Goal: Task Accomplishment & Management: Manage account settings

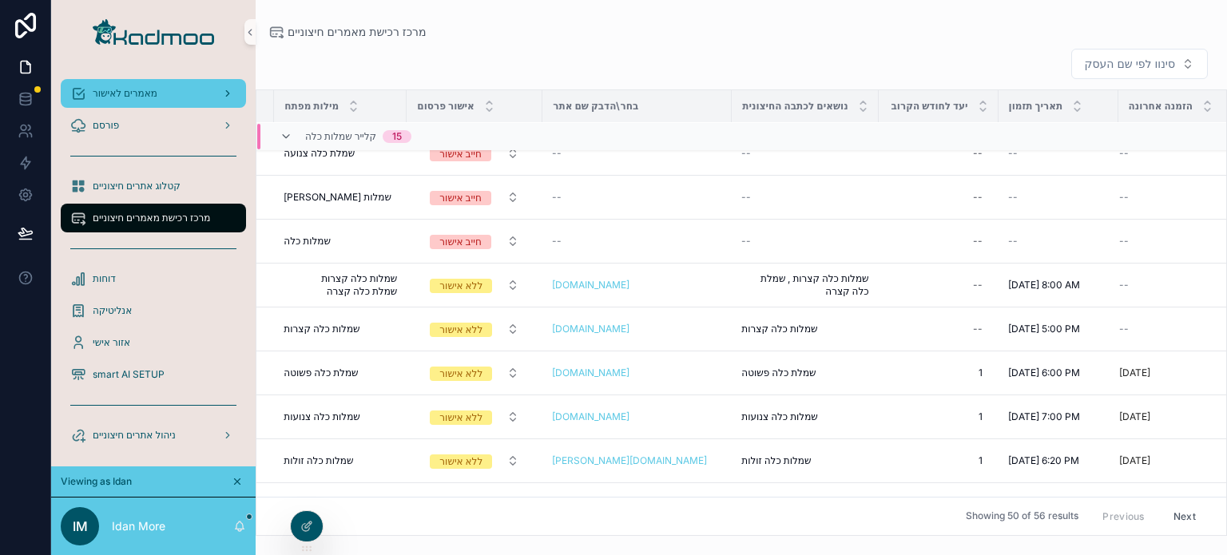
scroll to position [92, 0]
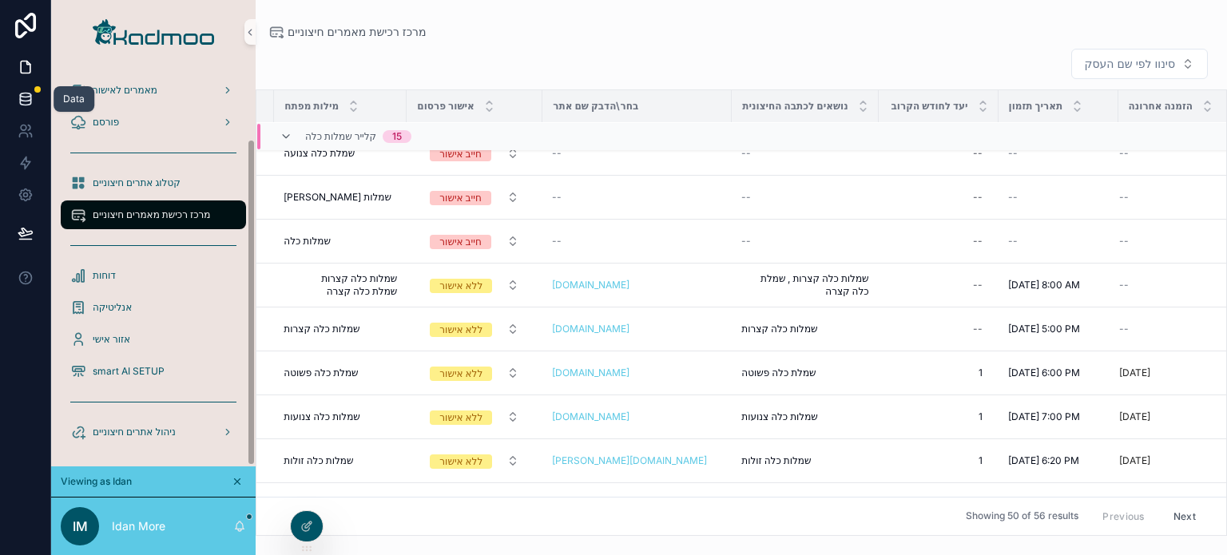
click at [29, 99] on icon at bounding box center [26, 99] width 16 height 16
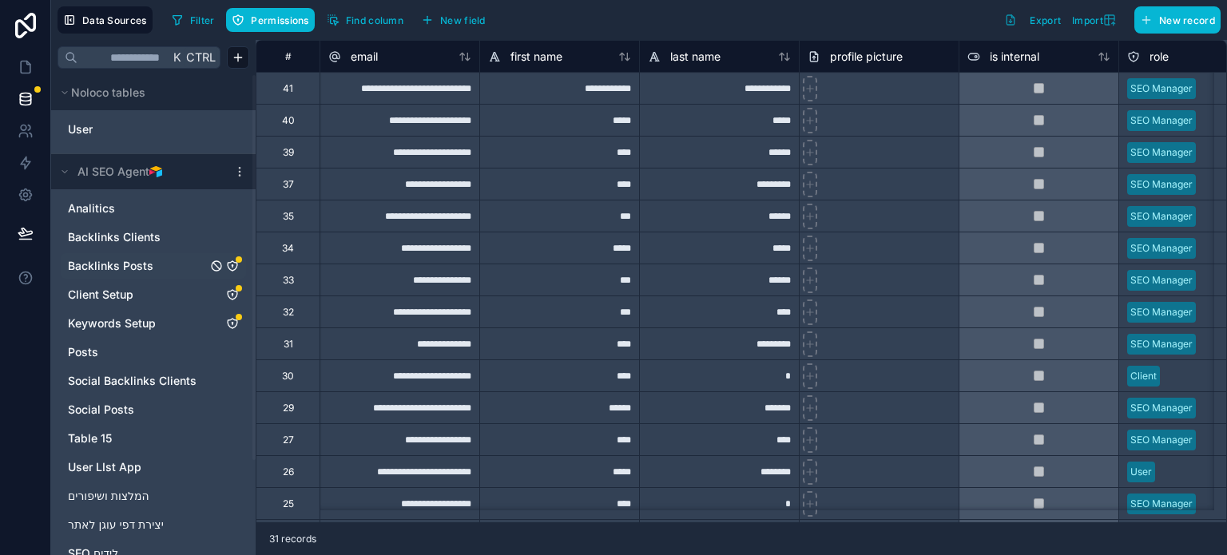
click at [156, 268] on link "Backlinks Posts" at bounding box center [137, 266] width 139 height 16
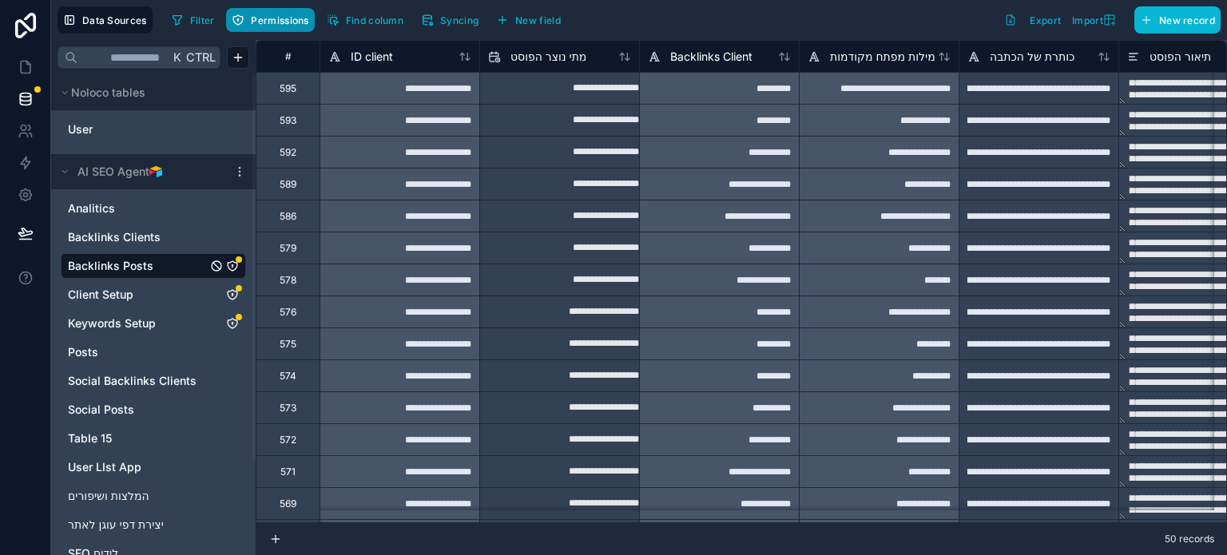
click at [278, 21] on span "Permissions" at bounding box center [280, 20] width 58 height 12
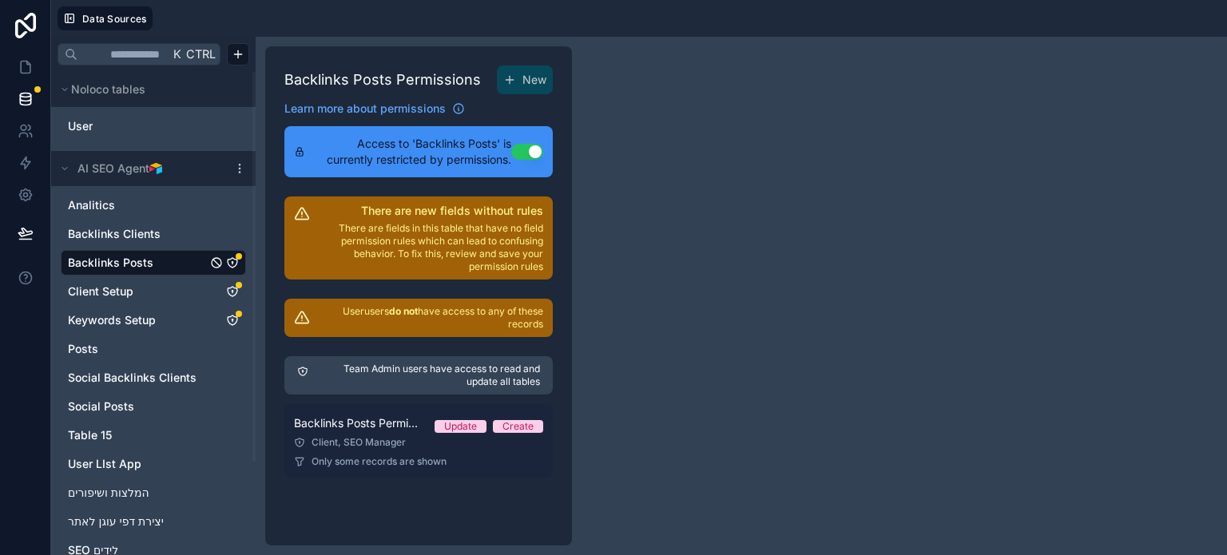
drag, startPoint x: 380, startPoint y: 438, endPoint x: 437, endPoint y: 431, distance: 57.2
click at [380, 437] on div "Client, SEO Manager" at bounding box center [418, 442] width 249 height 13
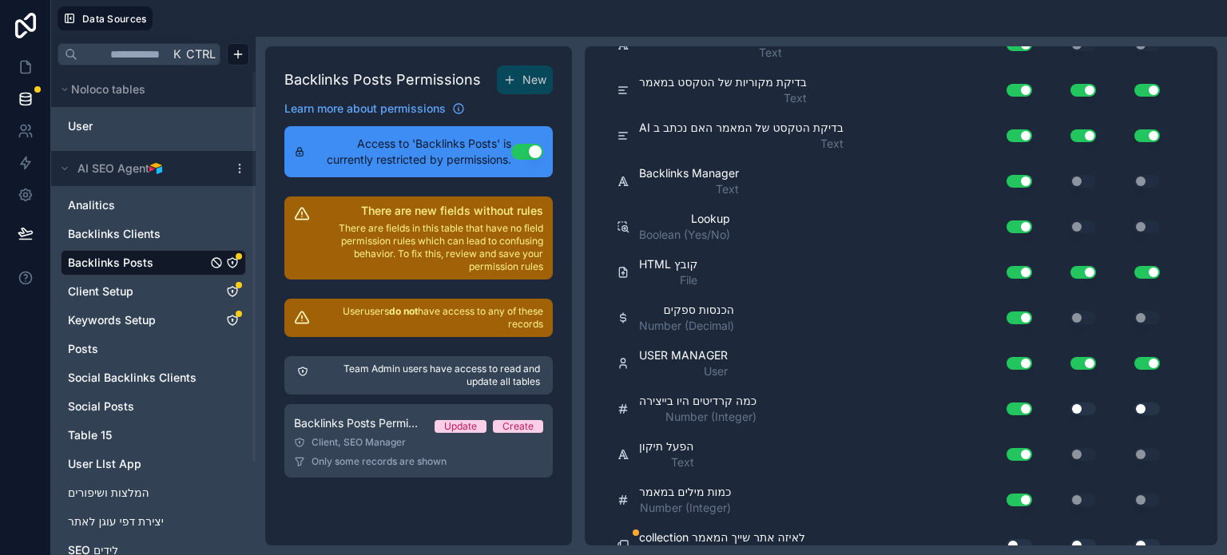
scroll to position [1905, 0]
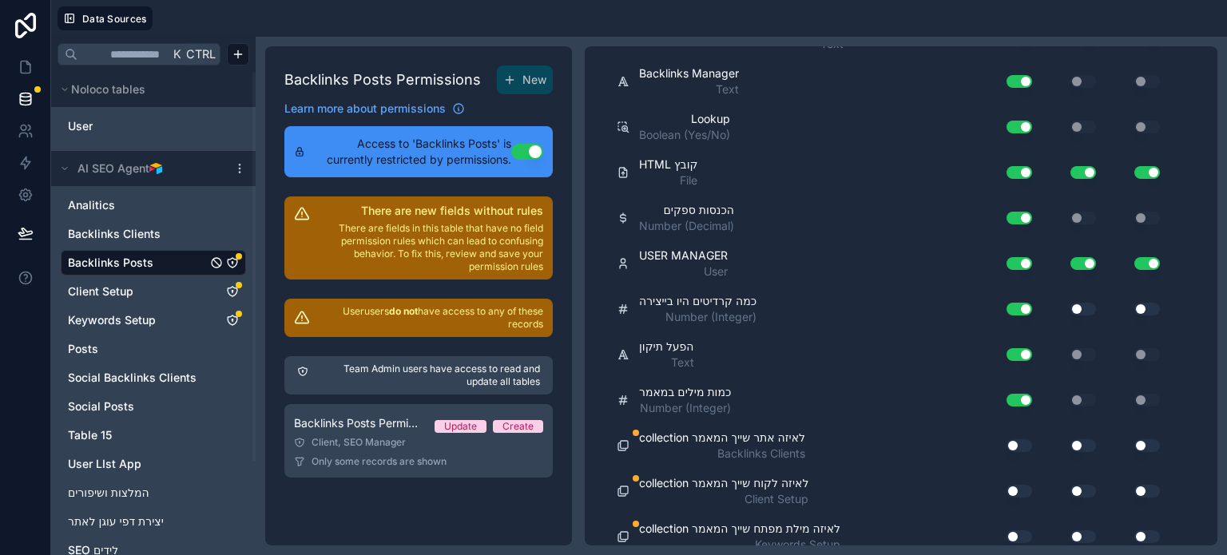
click at [1017, 439] on button "Use setting" at bounding box center [1020, 445] width 26 height 13
click at [1016, 485] on button "Use setting" at bounding box center [1020, 491] width 26 height 13
drag, startPoint x: 1014, startPoint y: 519, endPoint x: 1039, endPoint y: 523, distance: 25.2
click at [1023, 530] on button "Use setting" at bounding box center [1020, 536] width 26 height 13
drag, startPoint x: 1073, startPoint y: 520, endPoint x: 1085, endPoint y: 478, distance: 44.0
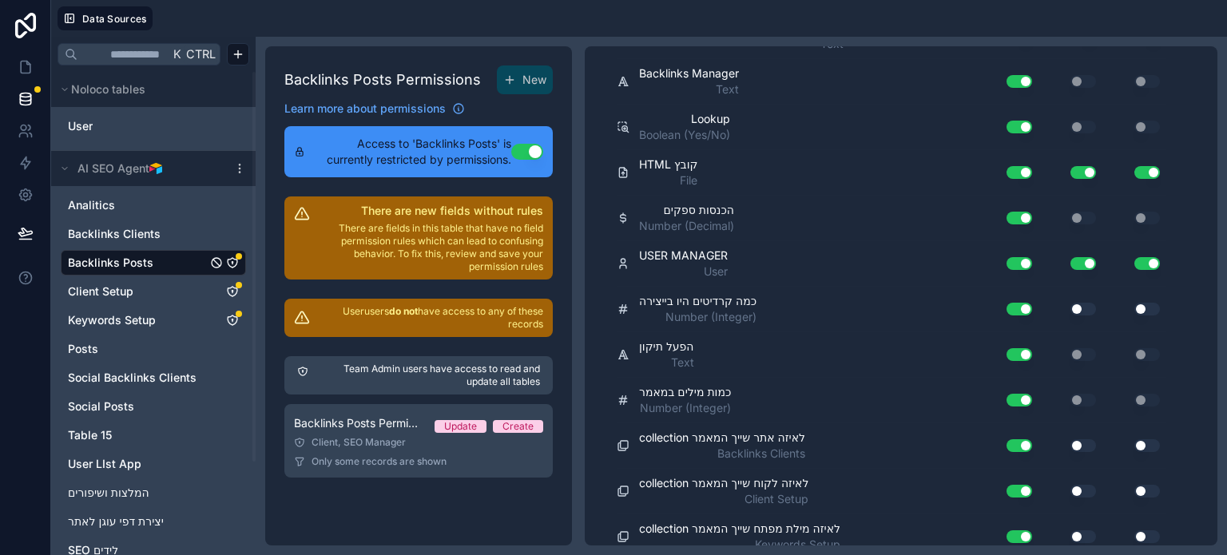
click at [1074, 530] on button "Use setting" at bounding box center [1084, 536] width 26 height 13
drag, startPoint x: 1085, startPoint y: 475, endPoint x: 1087, endPoint y: 463, distance: 12.9
click at [1085, 485] on button "Use setting" at bounding box center [1084, 491] width 26 height 13
click at [1090, 439] on button "Use setting" at bounding box center [1084, 445] width 26 height 13
click at [1144, 439] on button "Use setting" at bounding box center [1147, 445] width 26 height 13
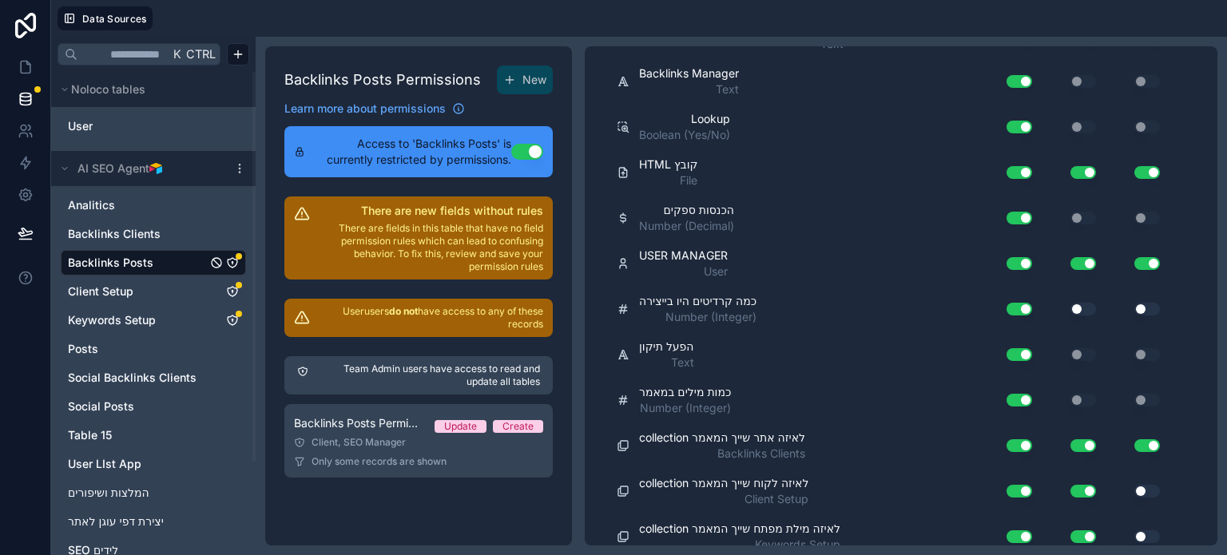
click at [1154, 485] on button "Use setting" at bounding box center [1147, 491] width 26 height 13
click at [1147, 524] on div "Use setting" at bounding box center [1135, 537] width 64 height 26
click at [1147, 530] on button "Use setting" at bounding box center [1147, 536] width 26 height 13
click at [1081, 303] on button "Use setting" at bounding box center [1084, 309] width 26 height 13
click at [1151, 303] on button "Use setting" at bounding box center [1147, 309] width 26 height 13
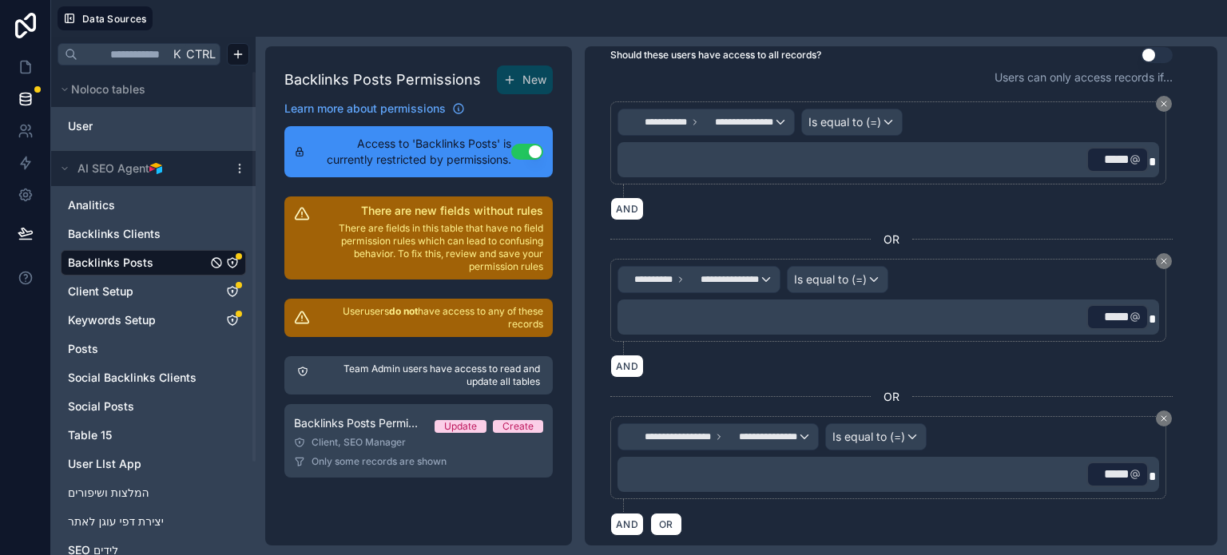
scroll to position [0, 0]
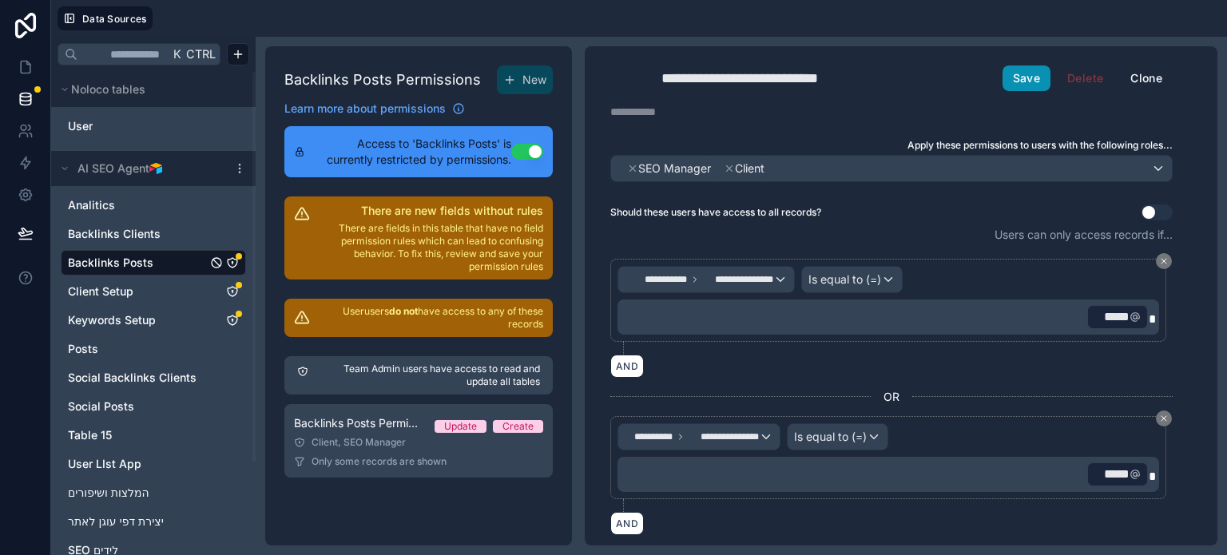
click at [1016, 82] on button "Save" at bounding box center [1027, 79] width 48 height 26
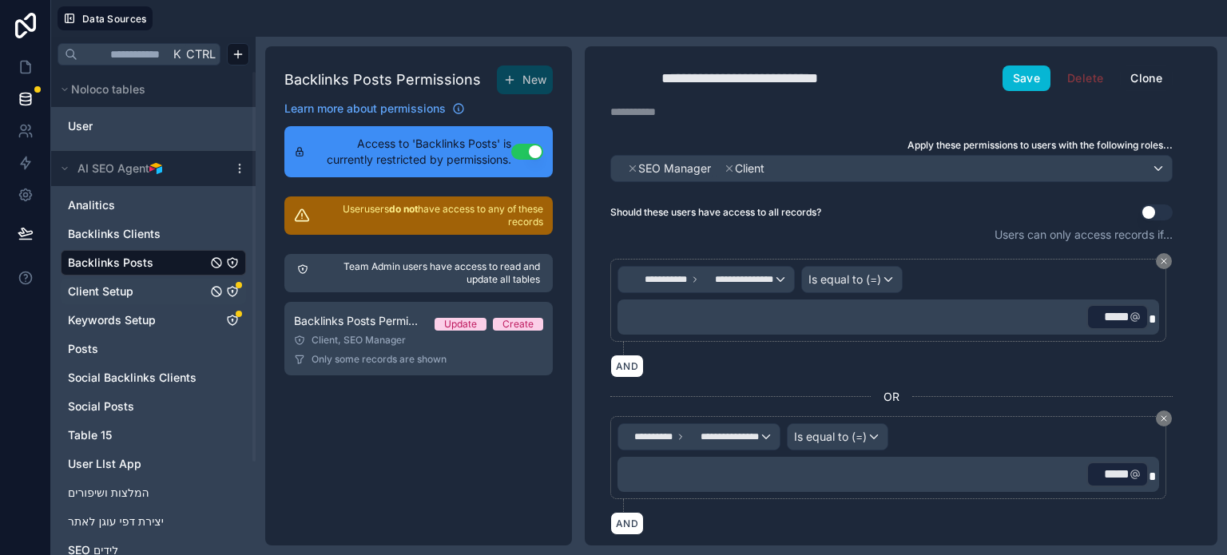
click at [157, 288] on link "Client Setup" at bounding box center [137, 292] width 139 height 16
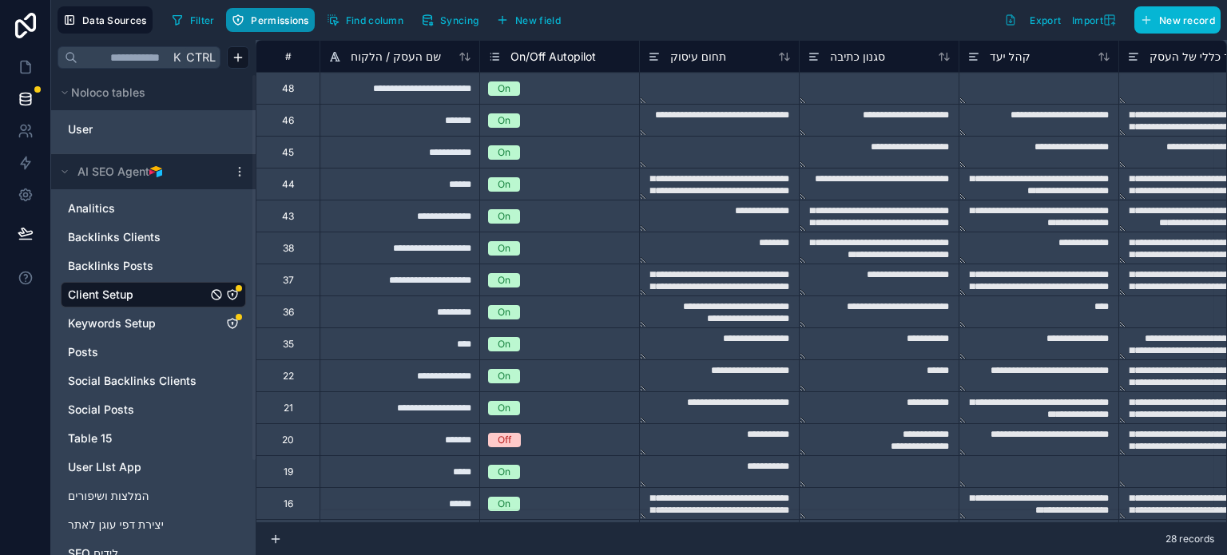
click at [265, 28] on button "Permissions" at bounding box center [270, 20] width 88 height 24
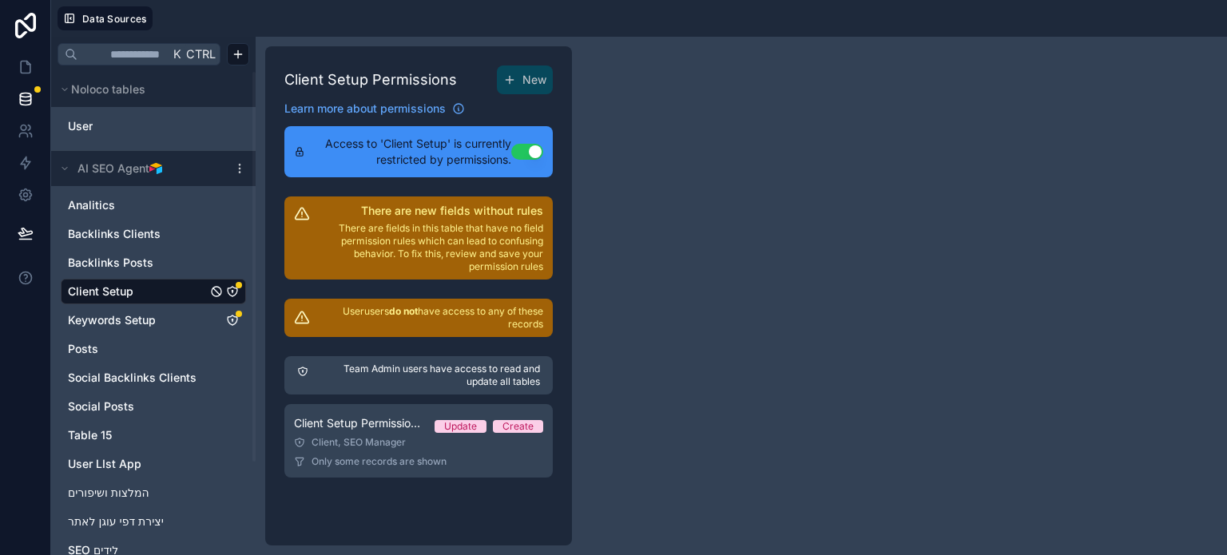
drag, startPoint x: 399, startPoint y: 438, endPoint x: 569, endPoint y: 397, distance: 174.2
click at [399, 437] on div "Client, SEO Manager" at bounding box center [418, 442] width 249 height 13
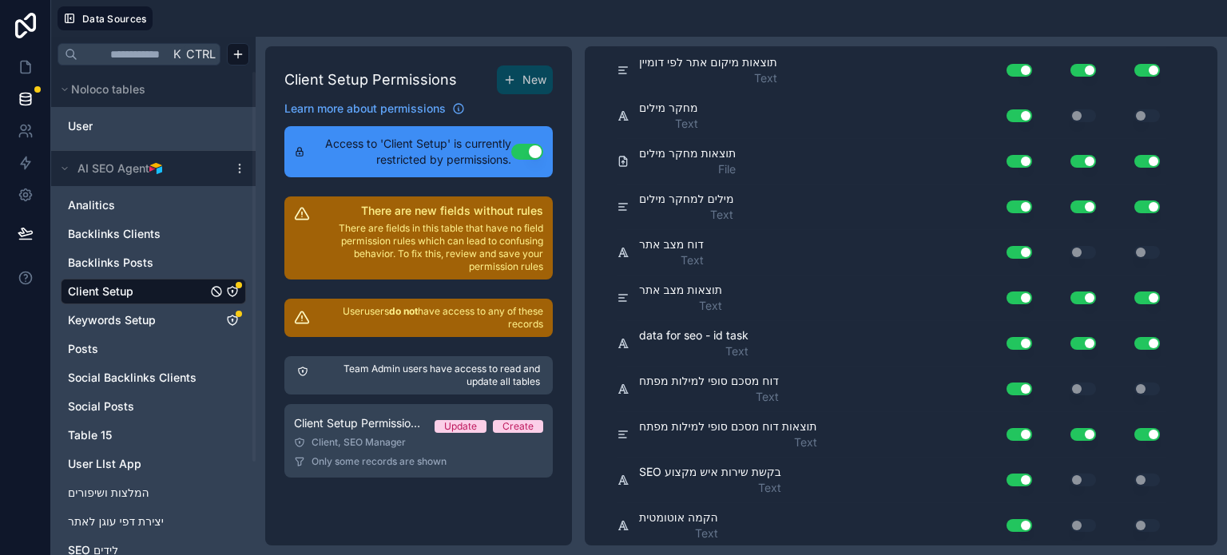
scroll to position [3364, 0]
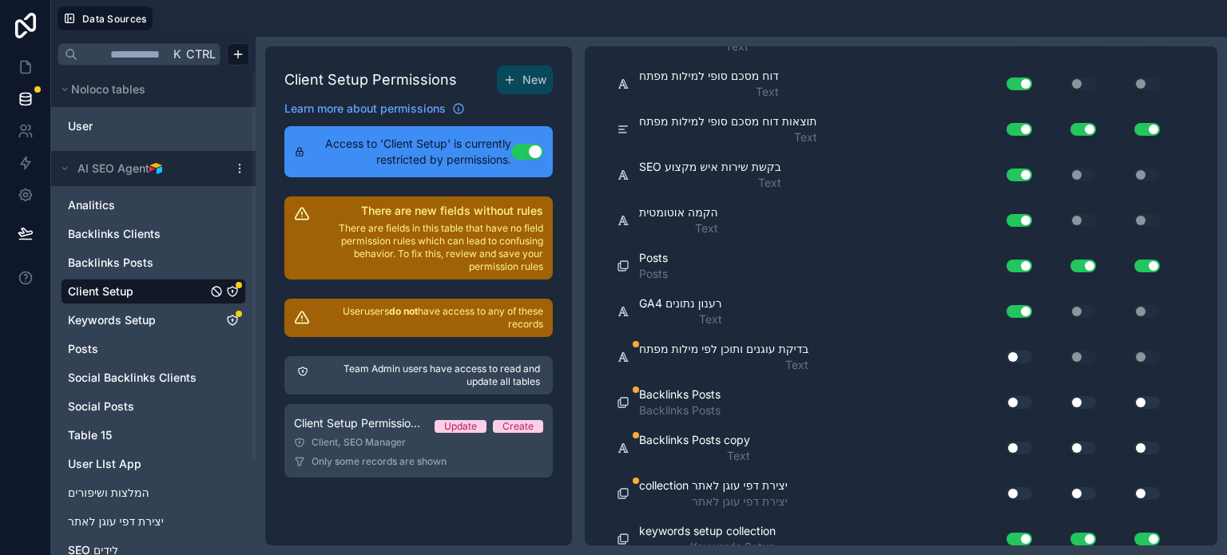
drag, startPoint x: 1019, startPoint y: 478, endPoint x: 1019, endPoint y: 446, distance: 32.0
click at [1019, 487] on button "Use setting" at bounding box center [1020, 493] width 26 height 13
drag, startPoint x: 1019, startPoint y: 433, endPoint x: 1021, endPoint y: 387, distance: 45.6
click at [1019, 442] on button "Use setting" at bounding box center [1020, 448] width 26 height 13
click at [1021, 396] on button "Use setting" at bounding box center [1020, 402] width 26 height 13
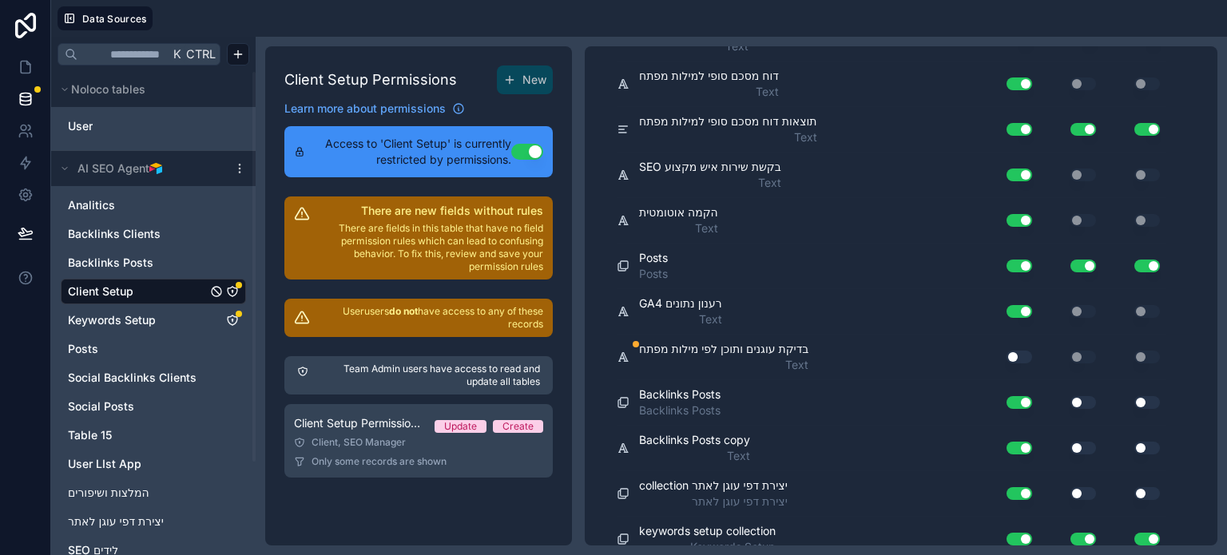
click at [1019, 351] on button "Use setting" at bounding box center [1020, 357] width 26 height 13
click at [1087, 396] on button "Use setting" at bounding box center [1084, 402] width 26 height 13
click at [1087, 442] on button "Use setting" at bounding box center [1084, 448] width 26 height 13
click at [1083, 487] on button "Use setting" at bounding box center [1084, 493] width 26 height 13
drag, startPoint x: 1153, startPoint y: 475, endPoint x: 1144, endPoint y: 437, distance: 39.3
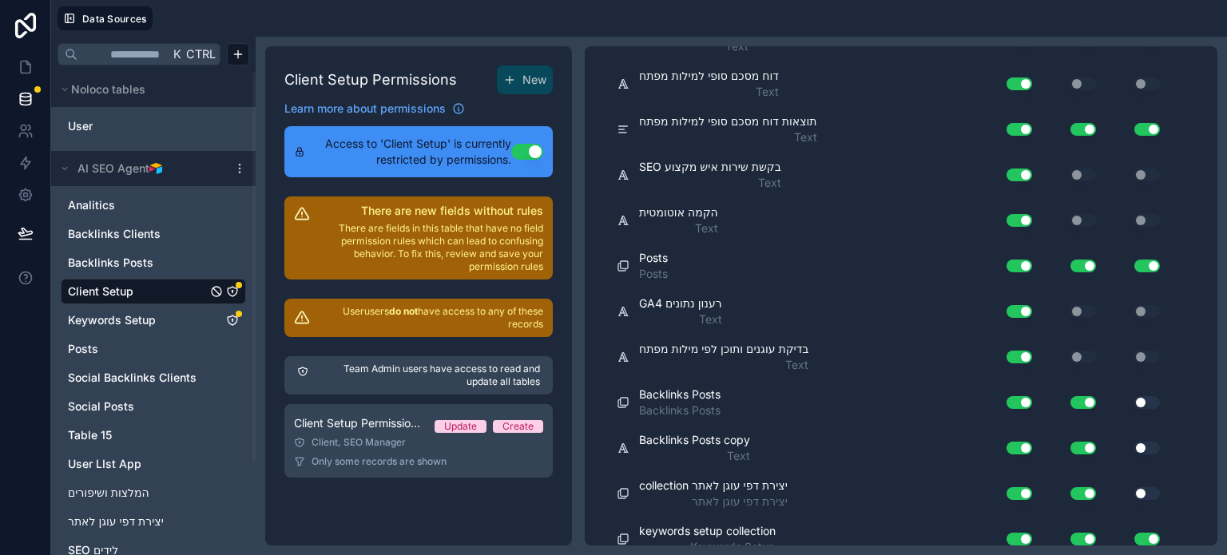
click at [1150, 487] on button "Use setting" at bounding box center [1147, 493] width 26 height 13
click at [1148, 442] on button "Use setting" at bounding box center [1147, 448] width 26 height 13
drag, startPoint x: 1157, startPoint y: 387, endPoint x: 1144, endPoint y: 364, distance: 27.2
click at [1157, 396] on button "Use setting" at bounding box center [1147, 402] width 26 height 13
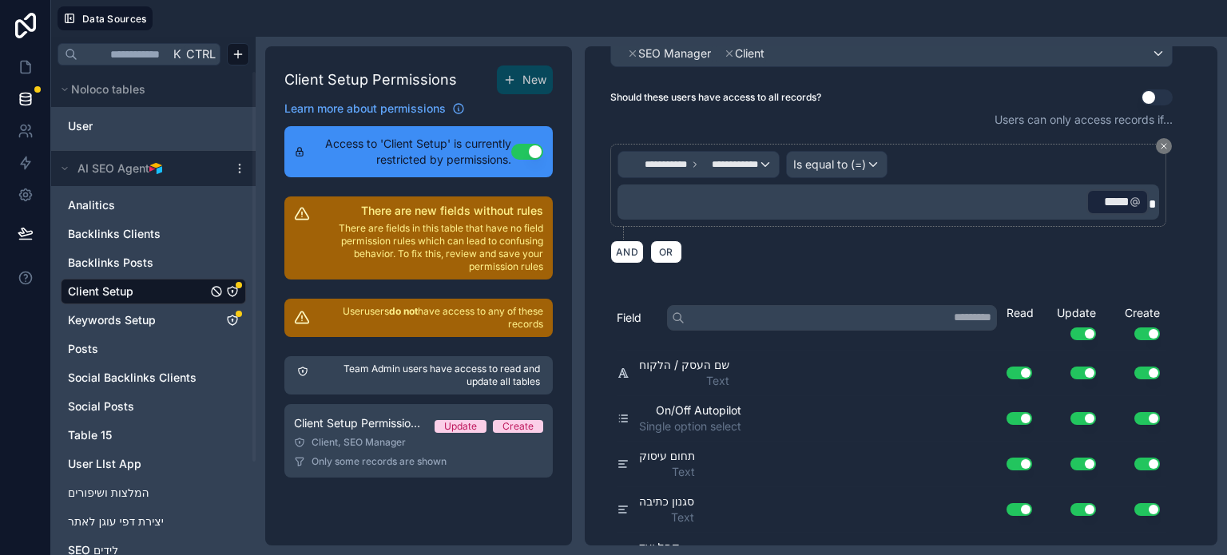
scroll to position [0, 0]
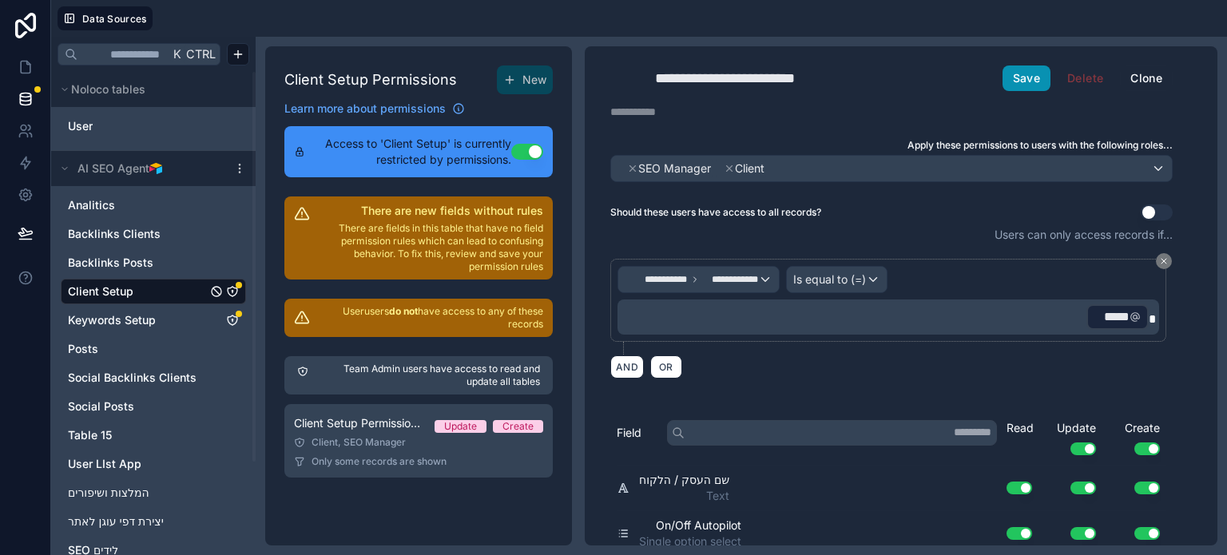
click at [1023, 78] on button "Save" at bounding box center [1027, 79] width 48 height 26
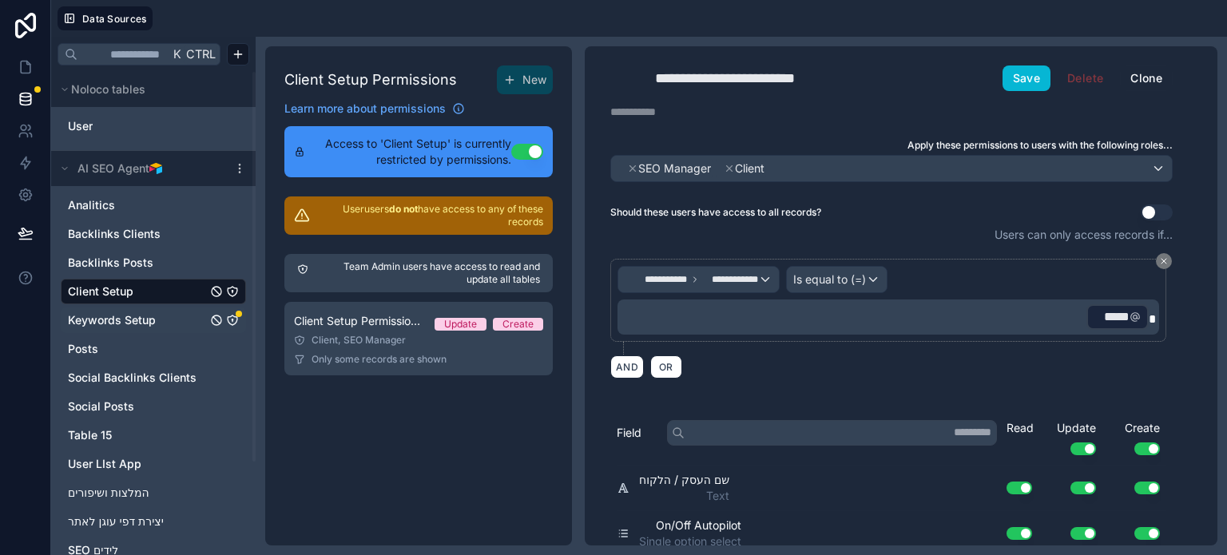
click at [96, 314] on span "Keywords Setup" at bounding box center [112, 320] width 88 height 16
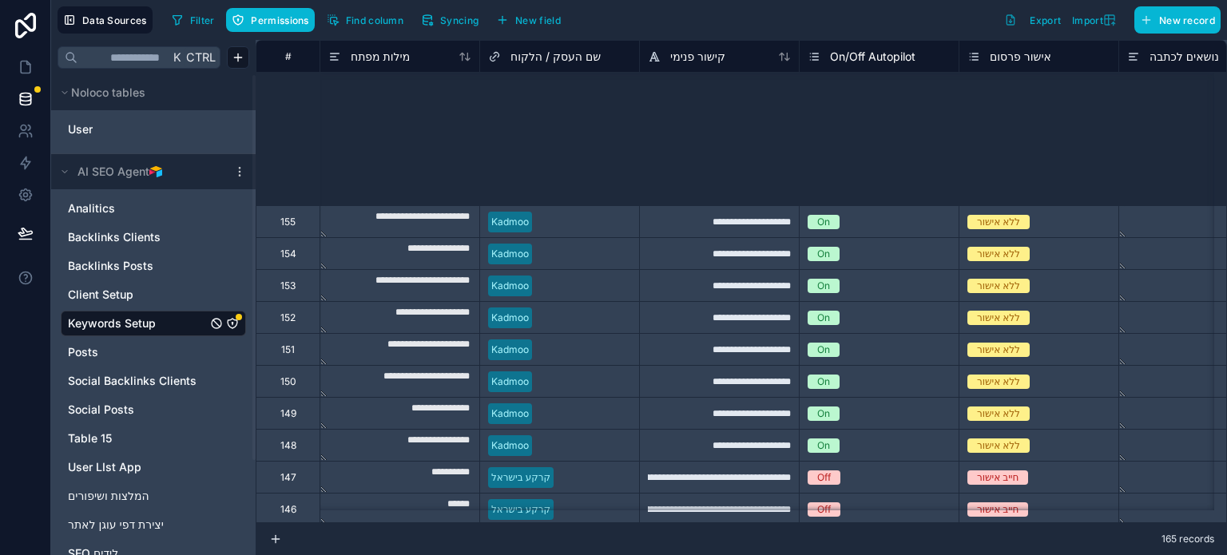
scroll to position [1159, 0]
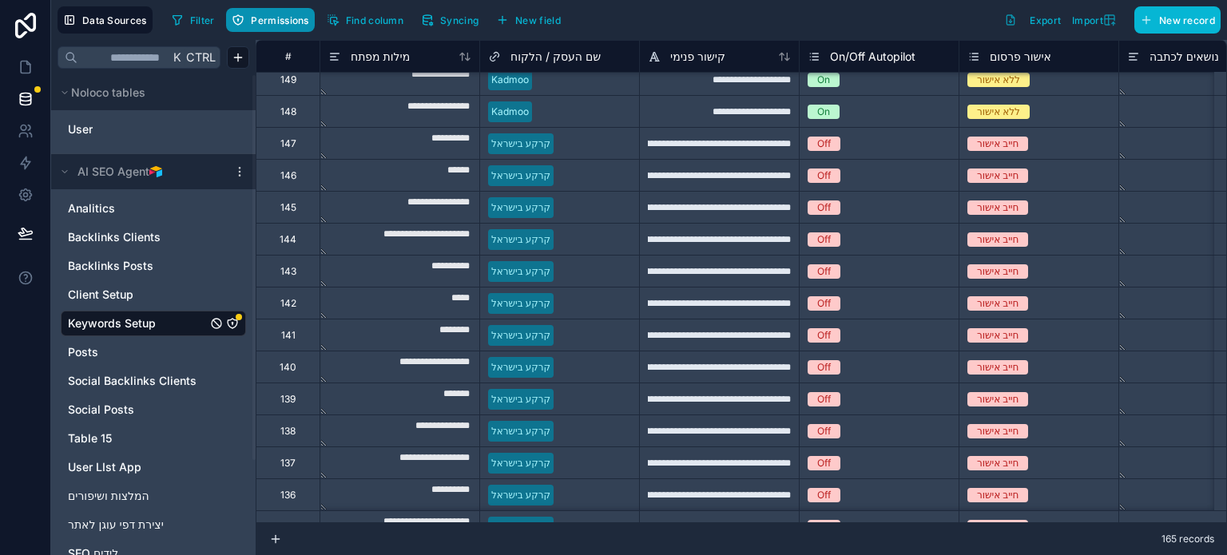
click at [275, 25] on span "Permissions" at bounding box center [280, 20] width 58 height 12
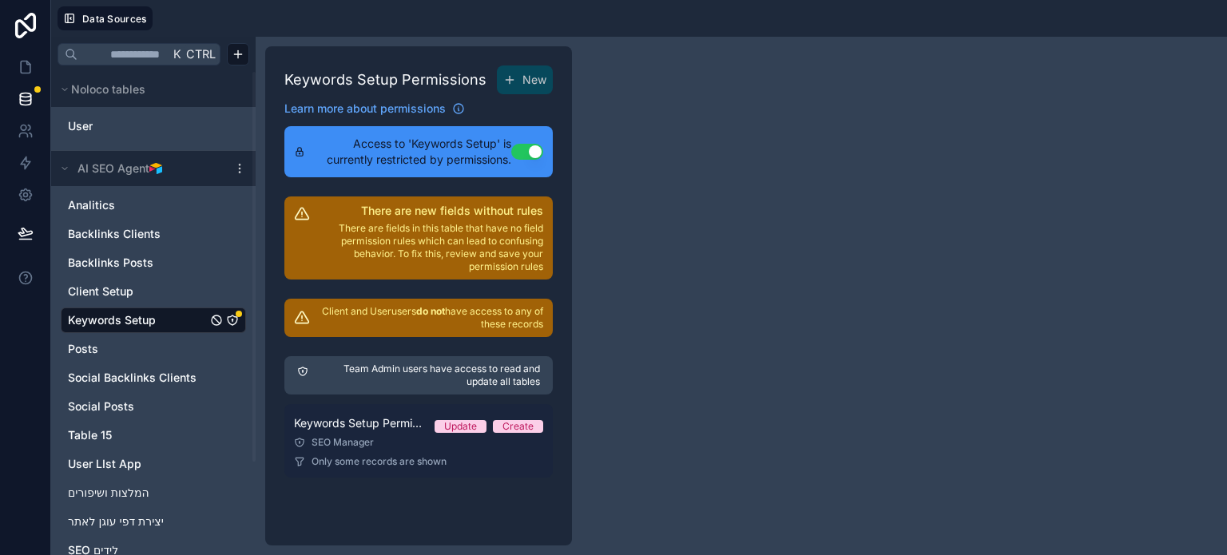
click at [384, 430] on span "Keywords Setup Permission 1" at bounding box center [358, 423] width 128 height 16
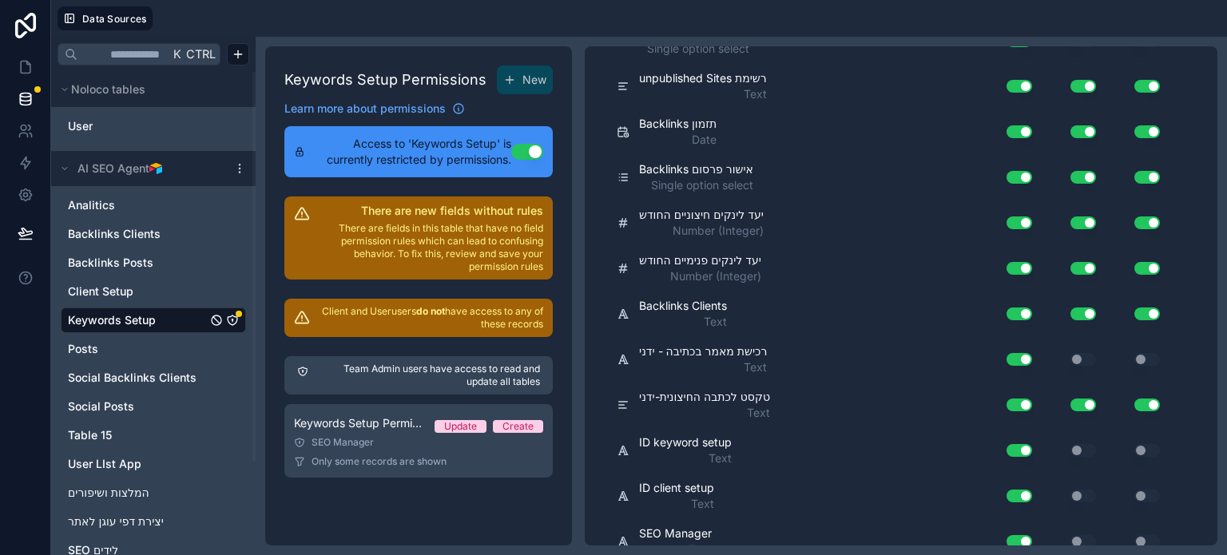
scroll to position [1731, 0]
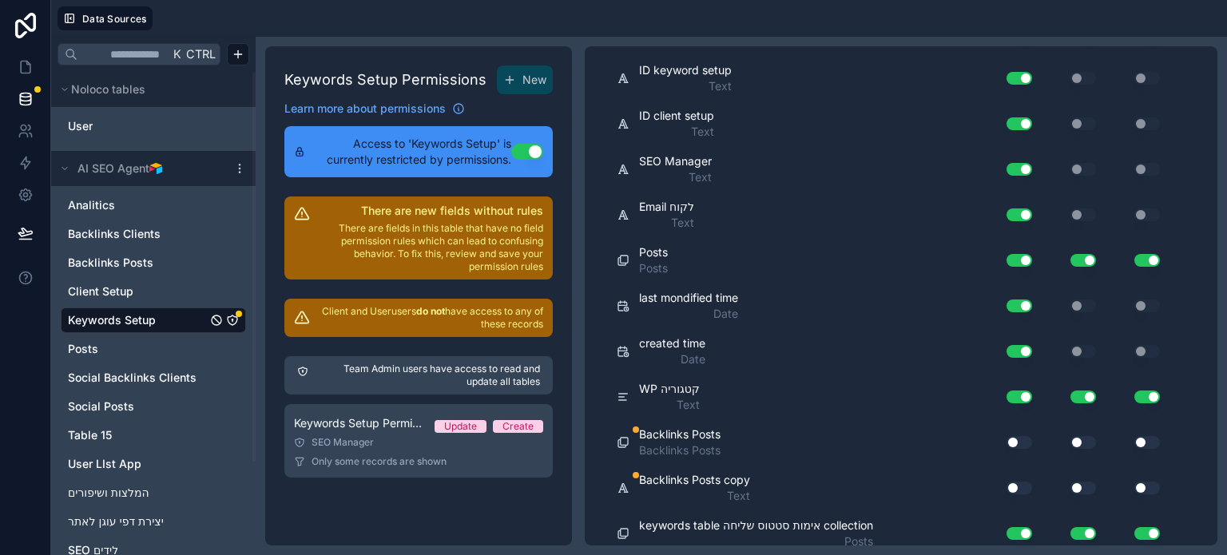
click at [1013, 475] on div "Use setting" at bounding box center [1012, 488] width 51 height 26
click at [1013, 436] on button "Use setting" at bounding box center [1020, 442] width 26 height 13
click at [1083, 430] on div "Use setting" at bounding box center [1071, 443] width 64 height 26
click at [1082, 436] on button "Use setting" at bounding box center [1084, 442] width 26 height 13
click at [1150, 437] on button "Use setting" at bounding box center [1147, 442] width 26 height 13
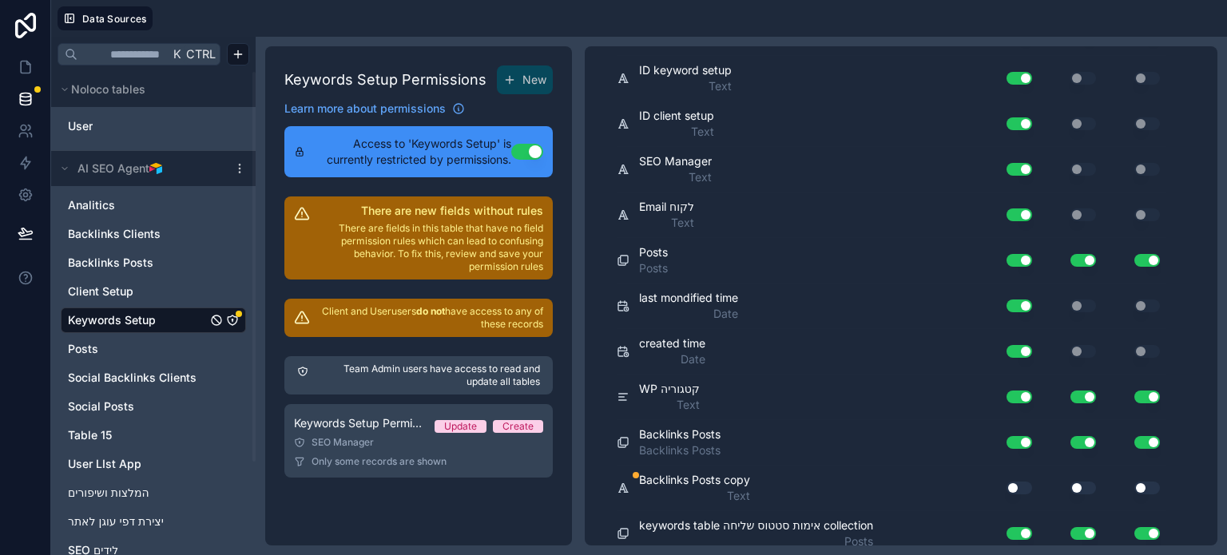
click at [1150, 482] on button "Use setting" at bounding box center [1147, 488] width 26 height 13
click at [1083, 482] on button "Use setting" at bounding box center [1084, 488] width 26 height 13
drag, startPoint x: 1011, startPoint y: 473, endPoint x: 1043, endPoint y: 466, distance: 32.0
click at [1012, 482] on button "Use setting" at bounding box center [1020, 488] width 26 height 13
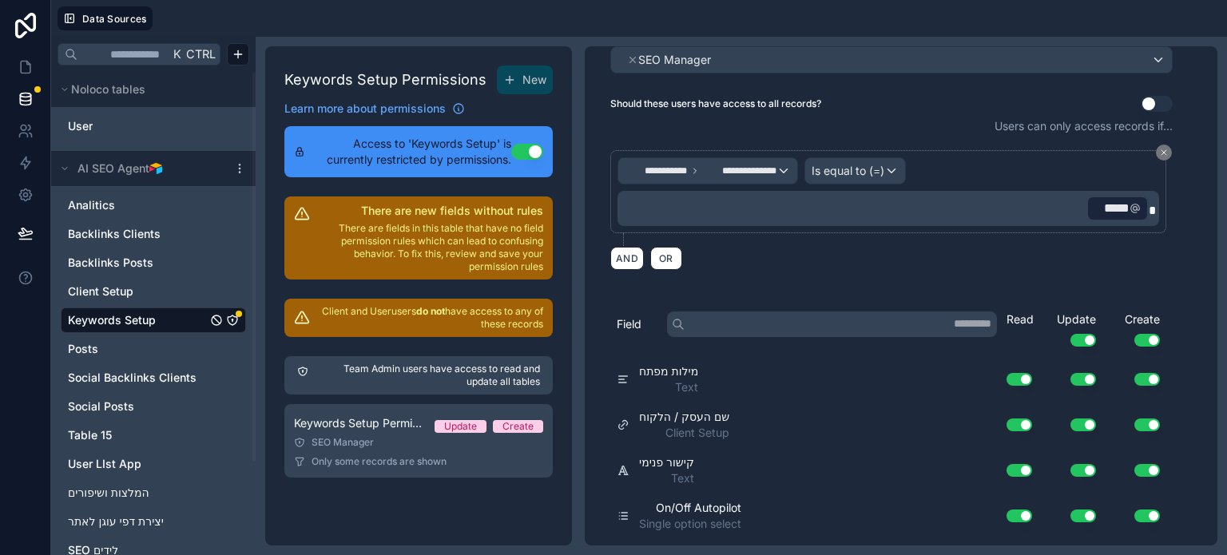
scroll to position [0, 0]
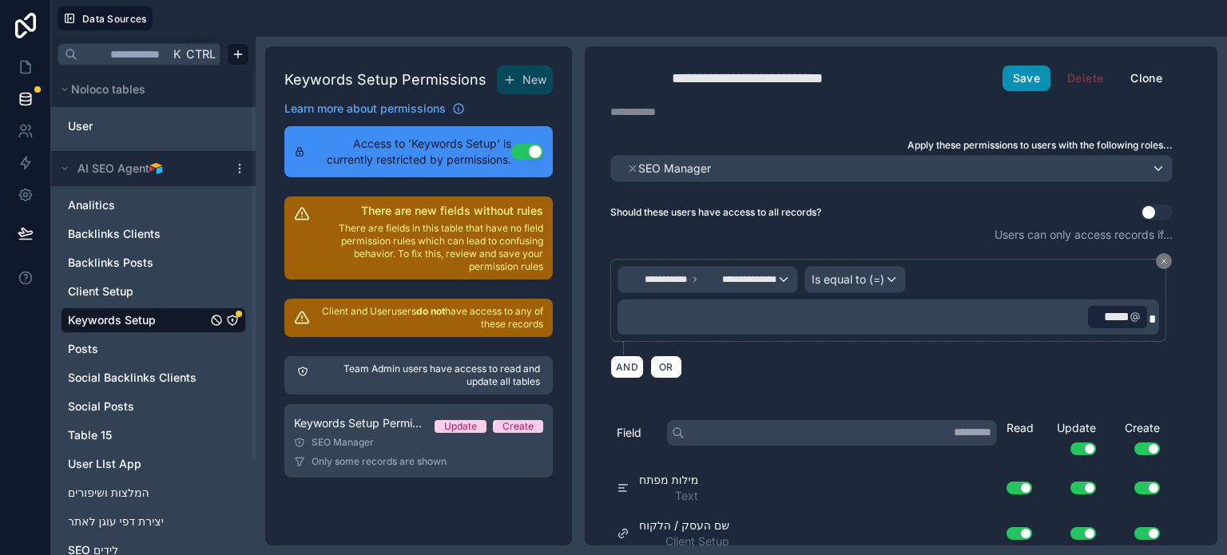
click at [1028, 76] on button "Save" at bounding box center [1027, 79] width 48 height 26
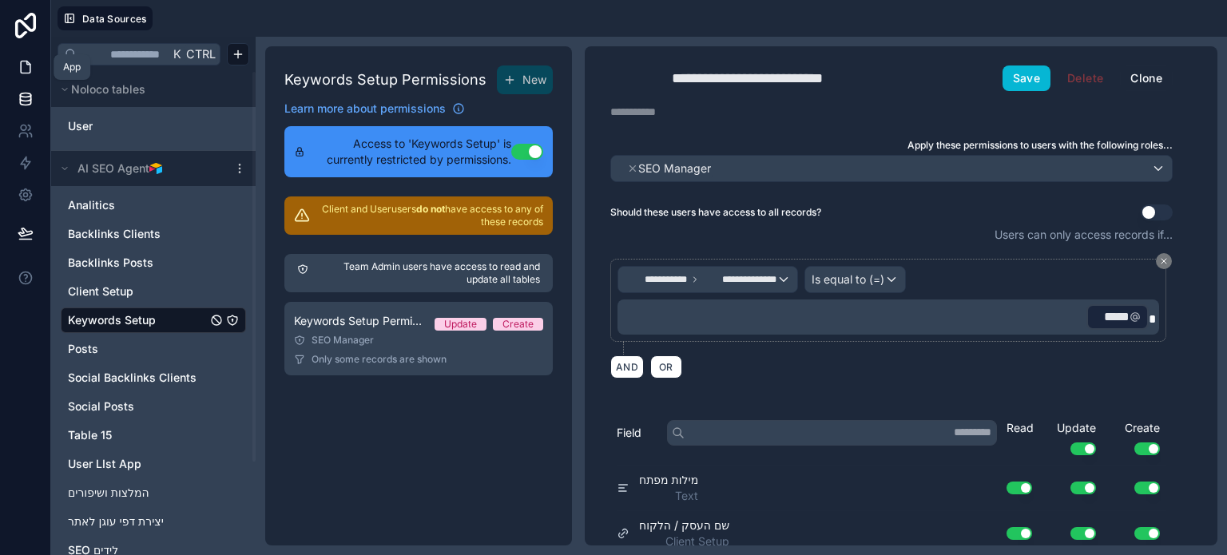
click at [18, 70] on icon at bounding box center [26, 67] width 16 height 16
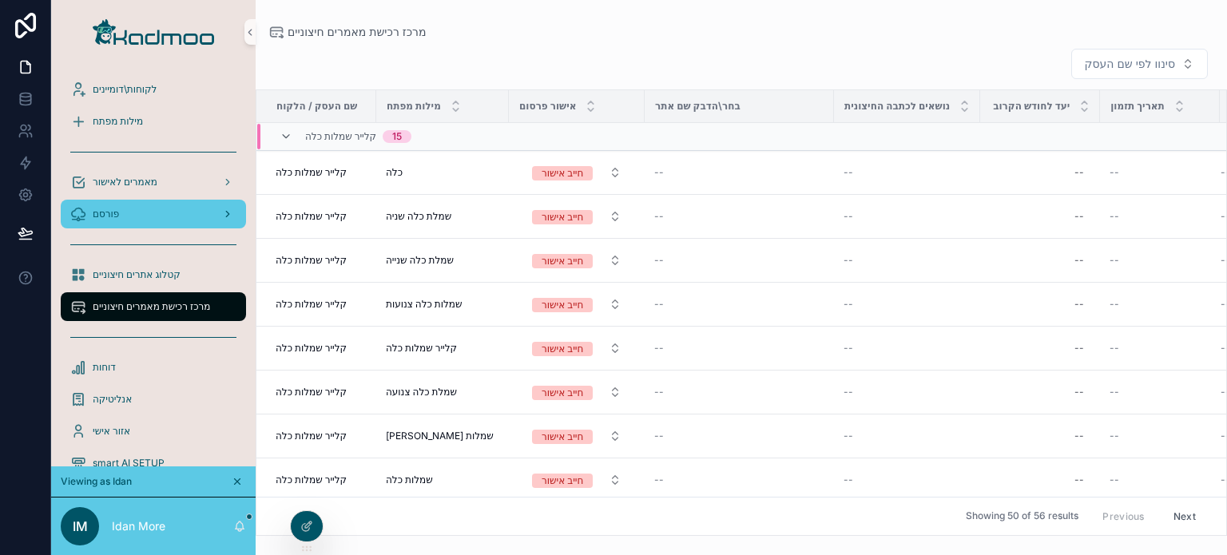
click at [121, 213] on div "פורסם" at bounding box center [153, 214] width 166 height 26
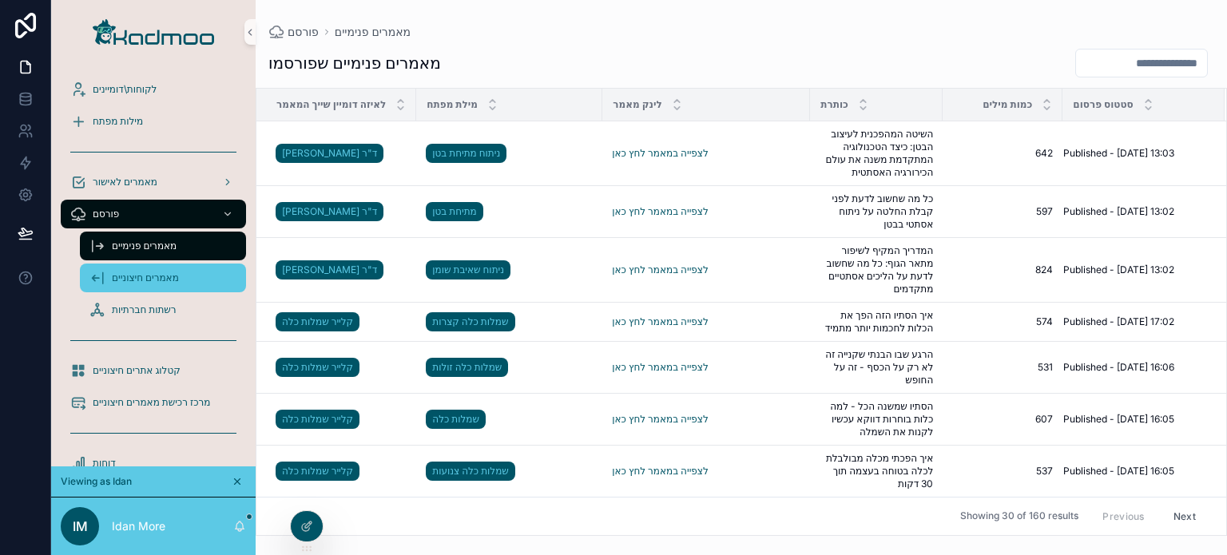
click at [153, 275] on span "מאמרים חיצוניים" at bounding box center [145, 278] width 67 height 13
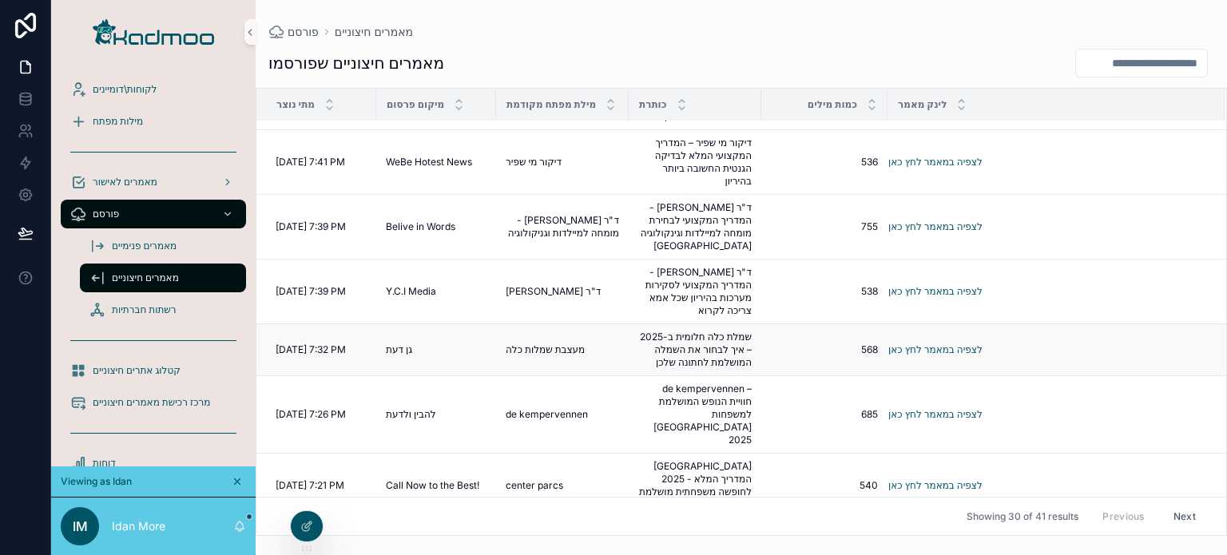
scroll to position [1343, 0]
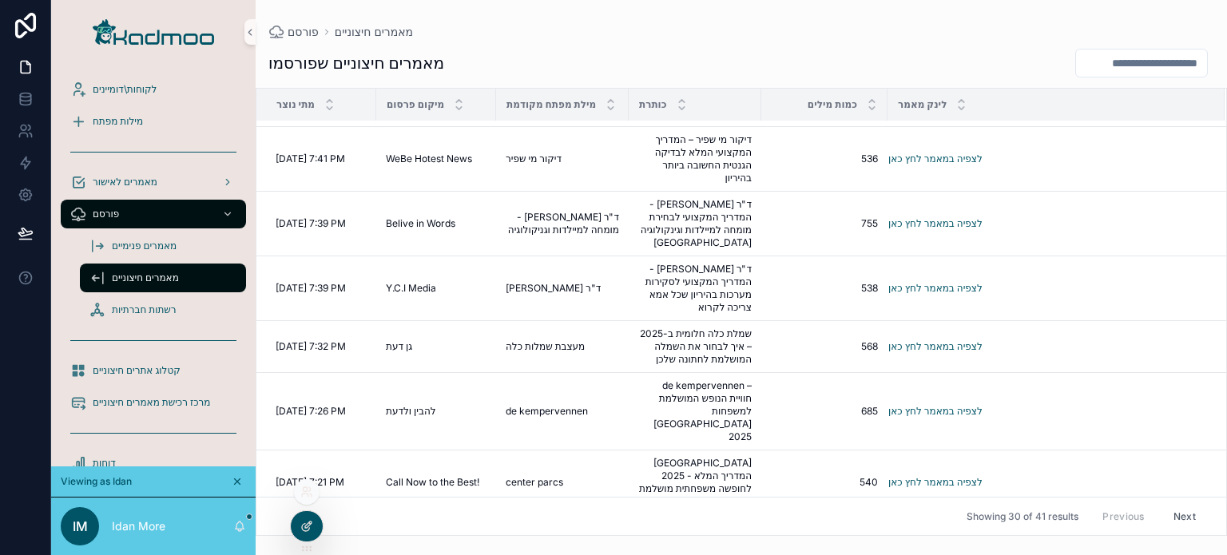
click at [307, 519] on div at bounding box center [307, 526] width 32 height 30
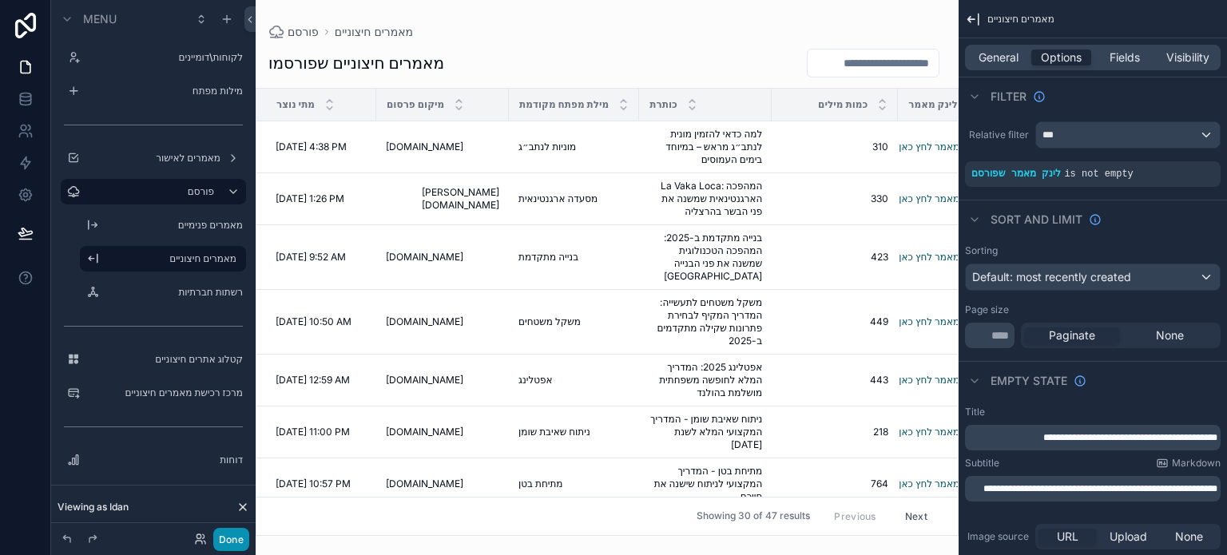
click at [229, 540] on button "Done" at bounding box center [231, 539] width 36 height 23
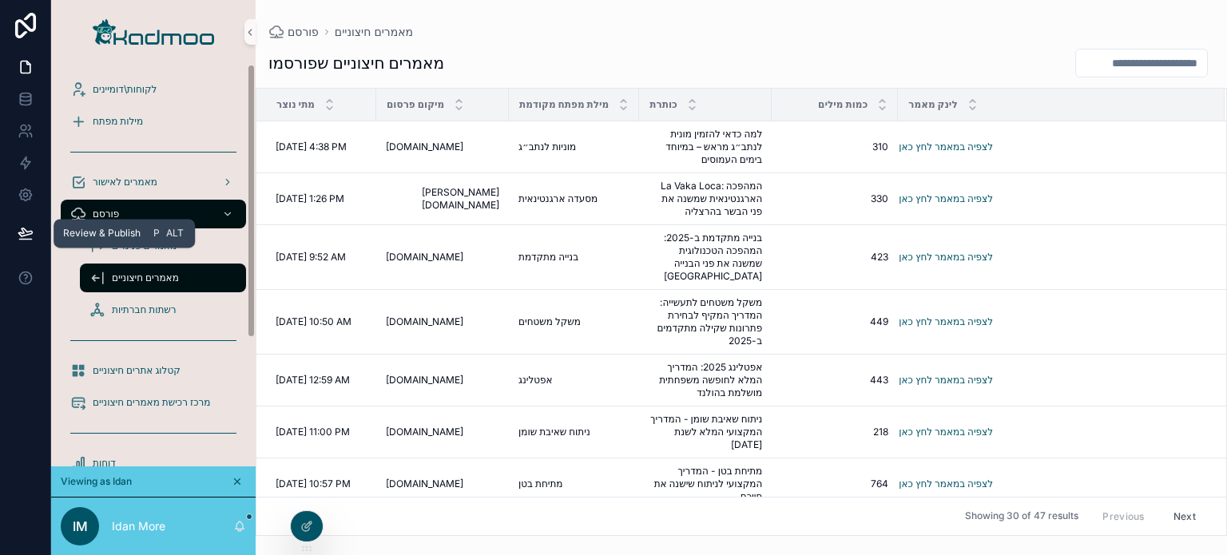
click at [22, 231] on icon at bounding box center [25, 232] width 14 height 8
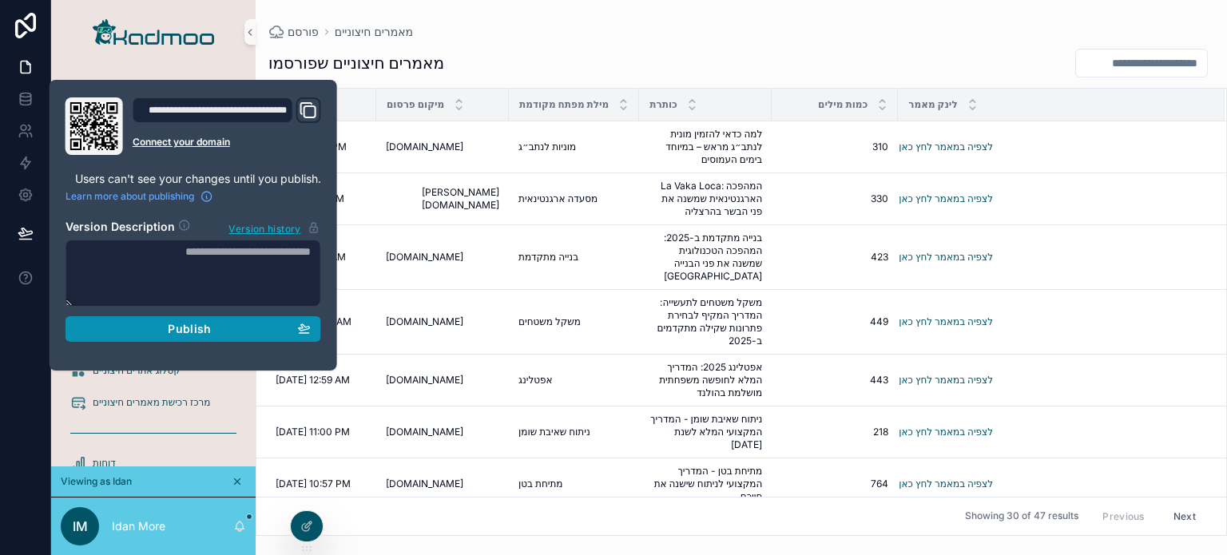
click at [176, 331] on span "Publish" at bounding box center [189, 329] width 43 height 14
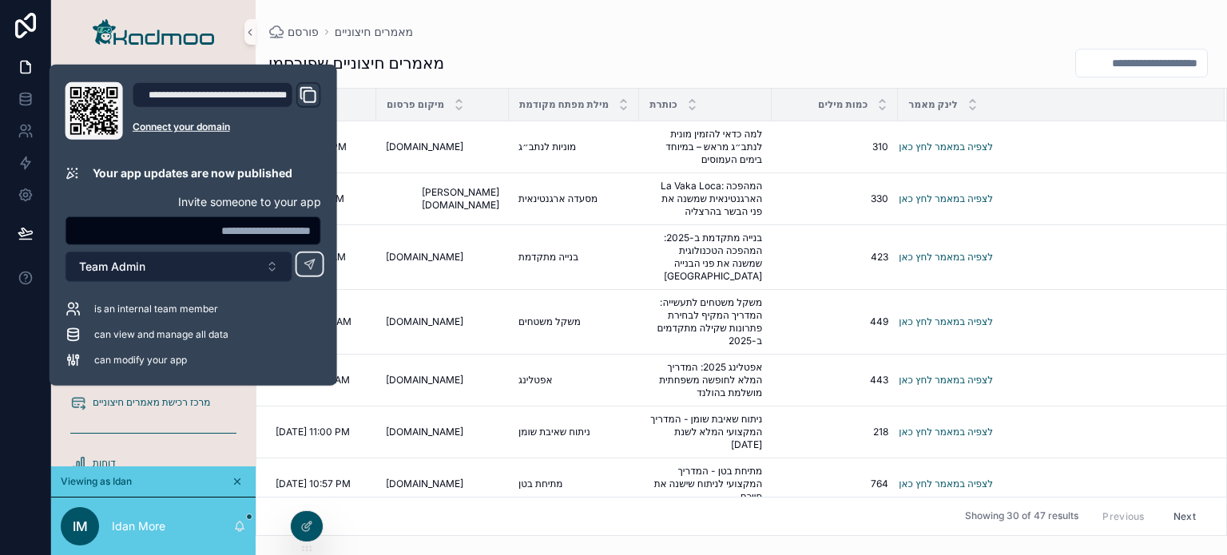
click at [153, 264] on button "Team Admin" at bounding box center [179, 267] width 227 height 30
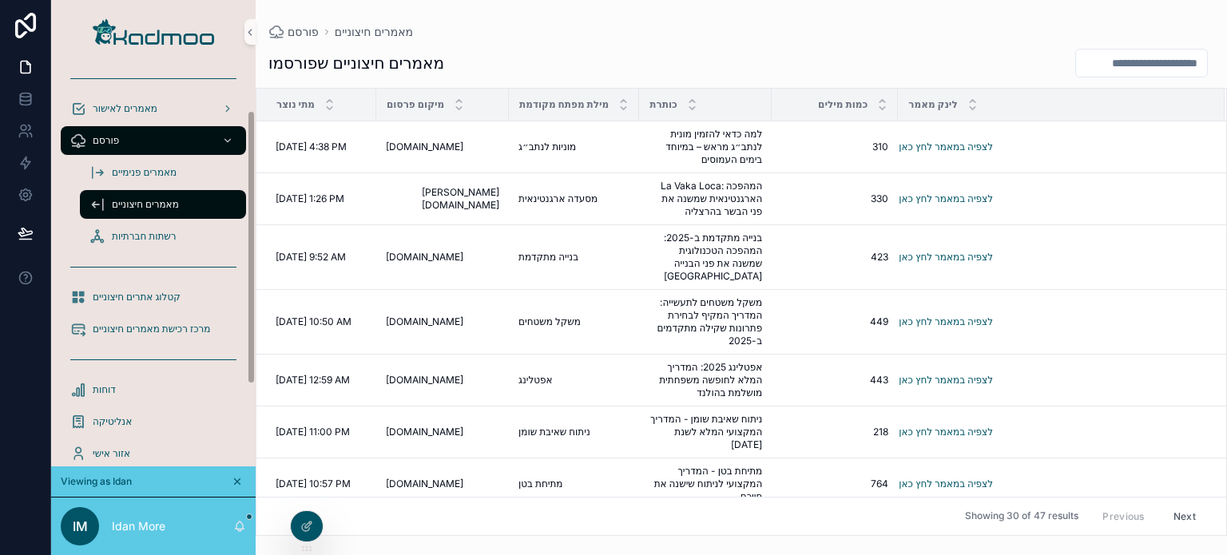
scroll to position [80, 0]
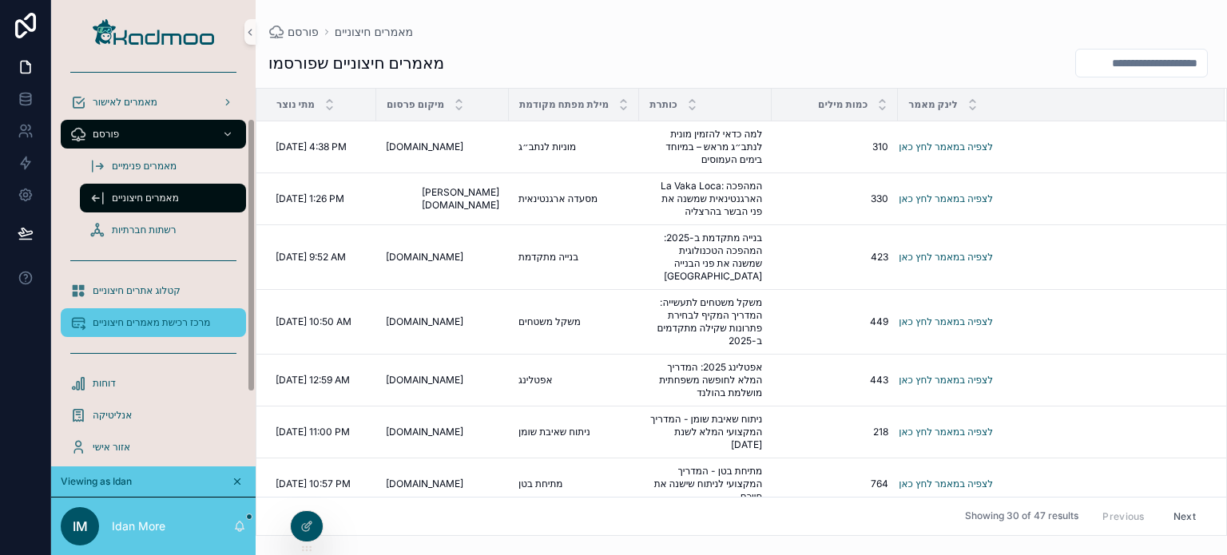
click at [155, 325] on span "מרכז רכישת מאמרים חיצוניים" at bounding box center [151, 322] width 117 height 13
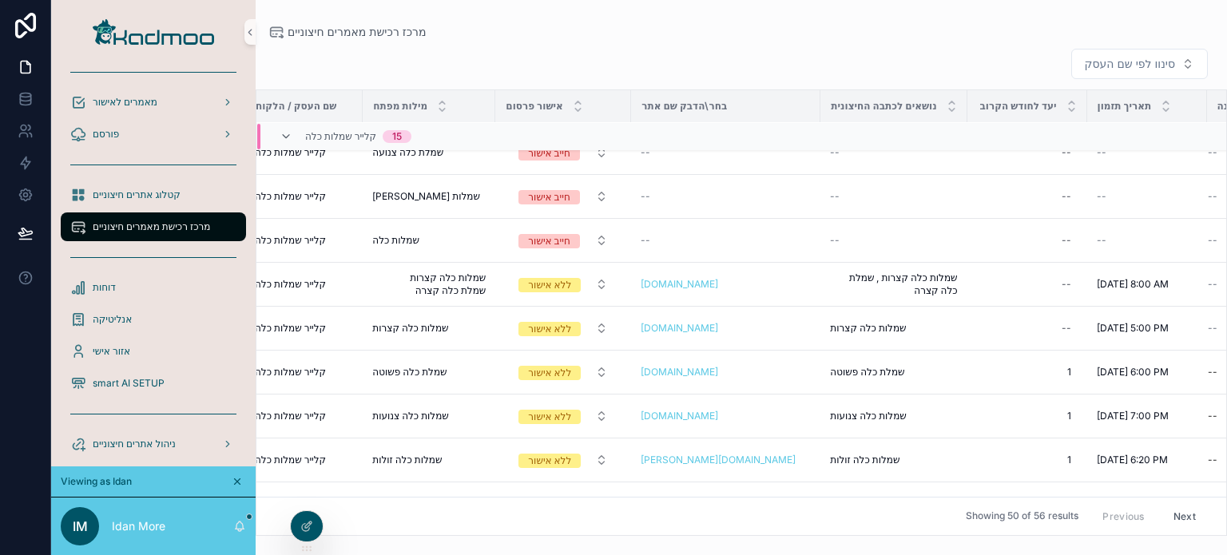
scroll to position [240, 127]
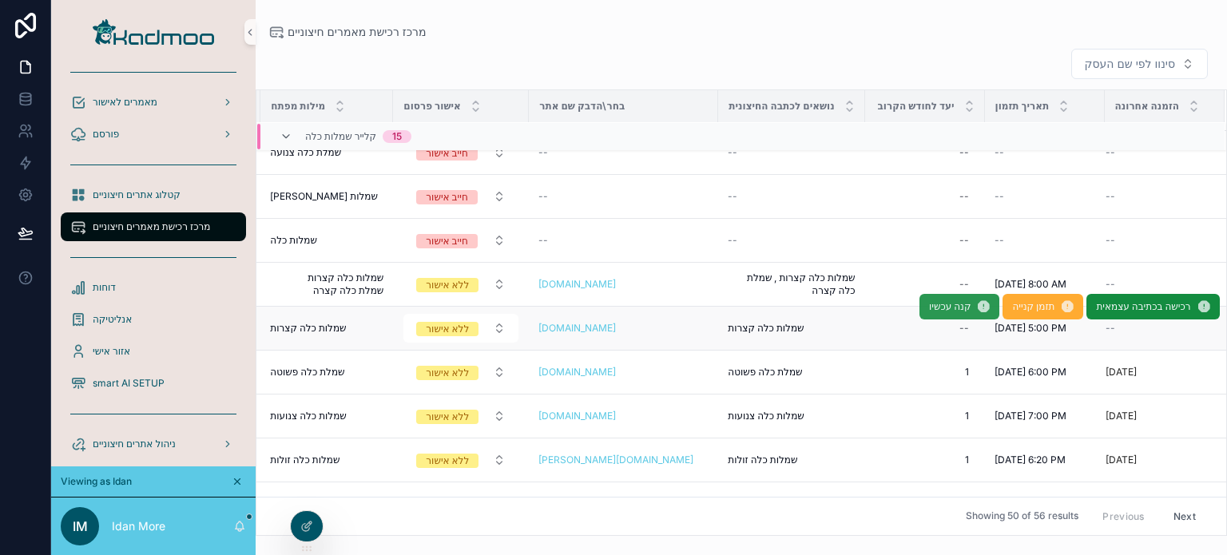
click at [940, 310] on span "קנה עכשיו" at bounding box center [950, 306] width 42 height 13
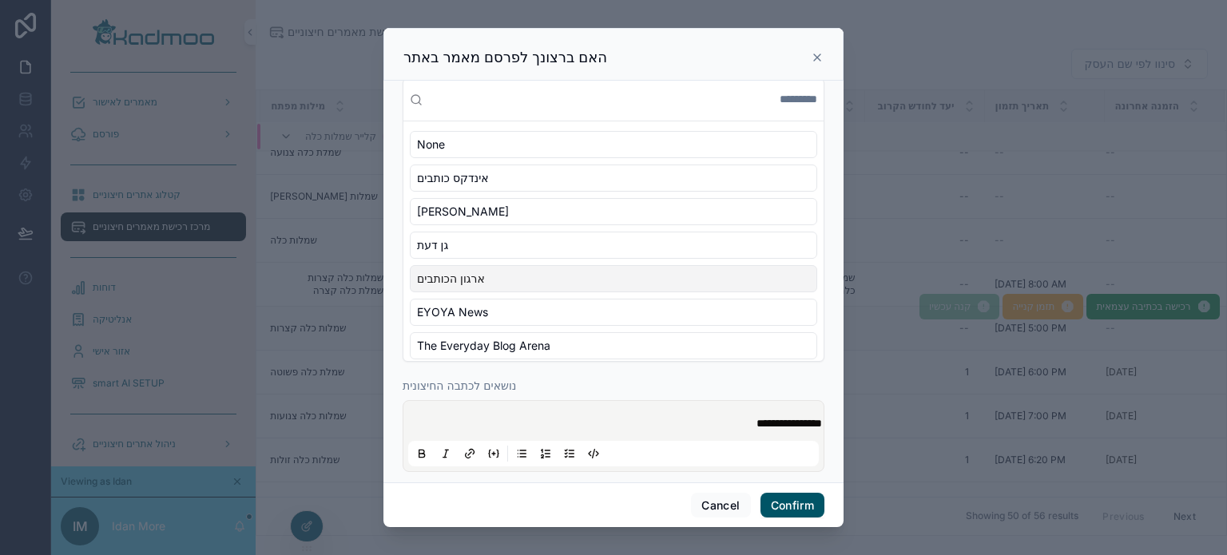
scroll to position [85, 0]
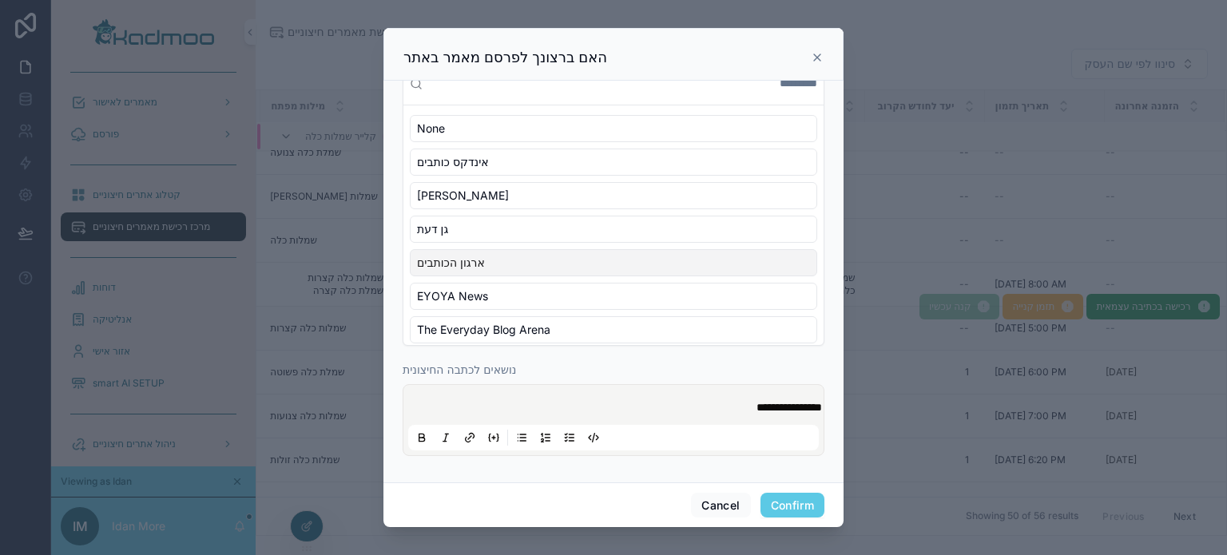
click at [777, 505] on button "Confirm" at bounding box center [793, 506] width 64 height 26
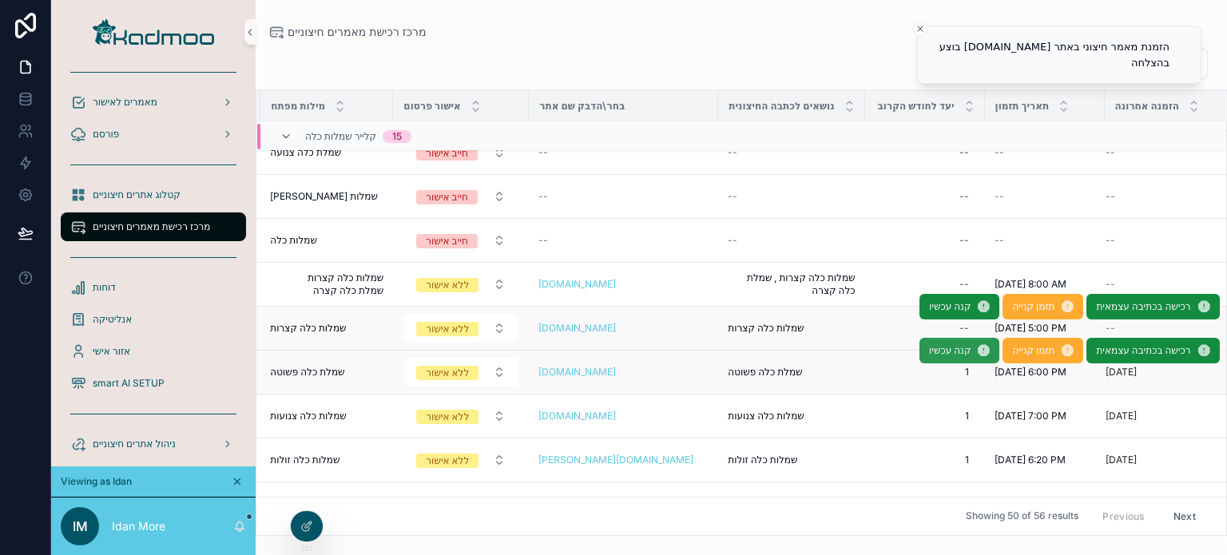
click at [929, 352] on span "קנה עכשיו" at bounding box center [950, 350] width 42 height 13
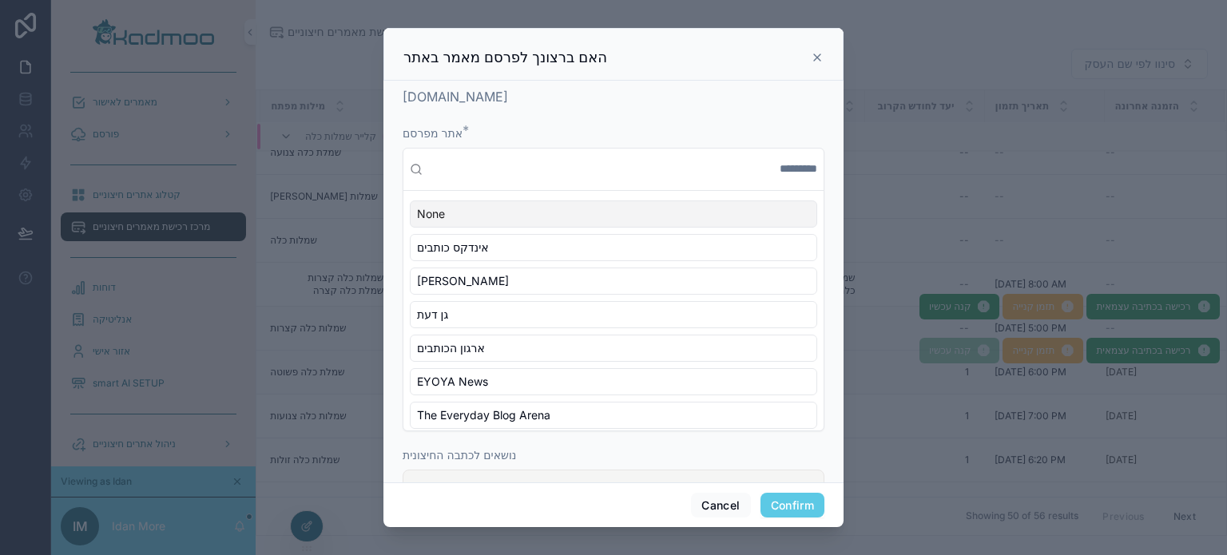
click at [813, 503] on button "Confirm" at bounding box center [793, 506] width 64 height 26
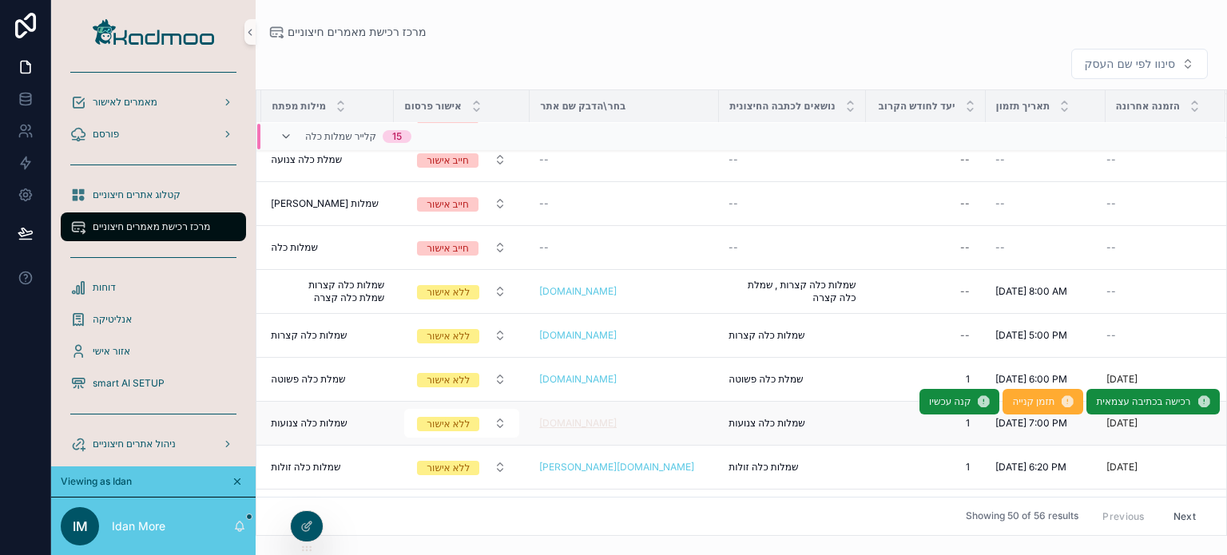
scroll to position [0, 122]
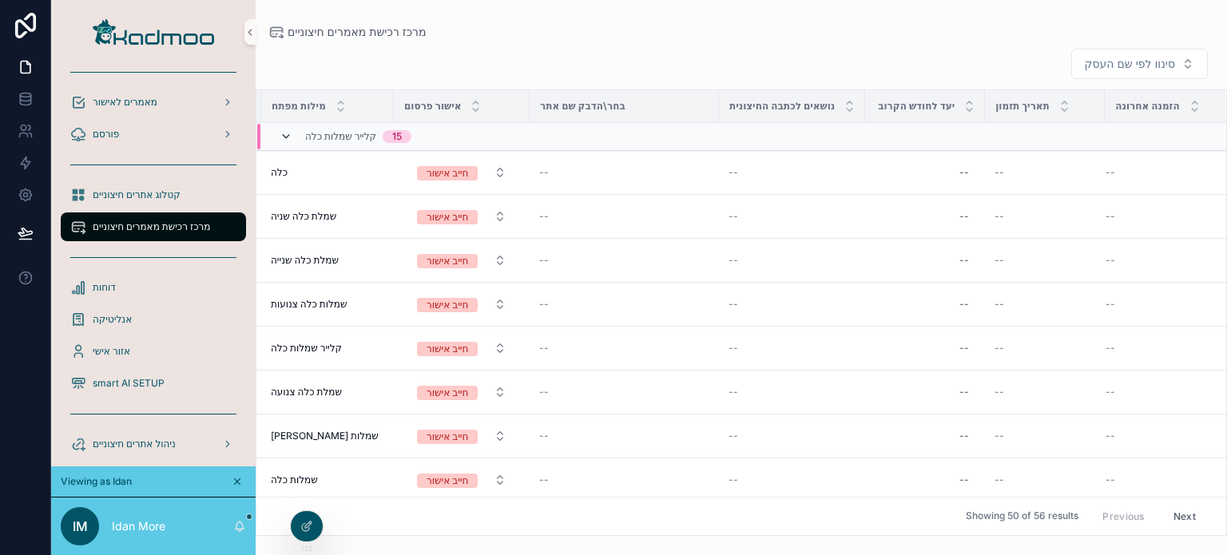
click at [289, 133] on icon "scrollable content" at bounding box center [286, 136] width 13 height 13
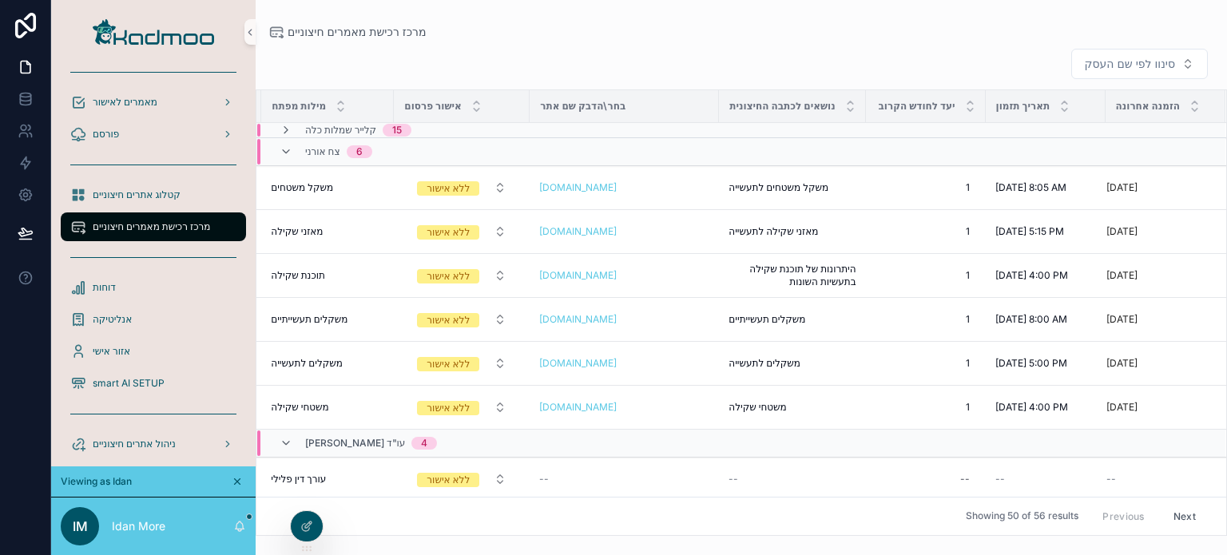
scroll to position [0, 119]
click at [288, 147] on icon "scrollable content" at bounding box center [286, 151] width 13 height 13
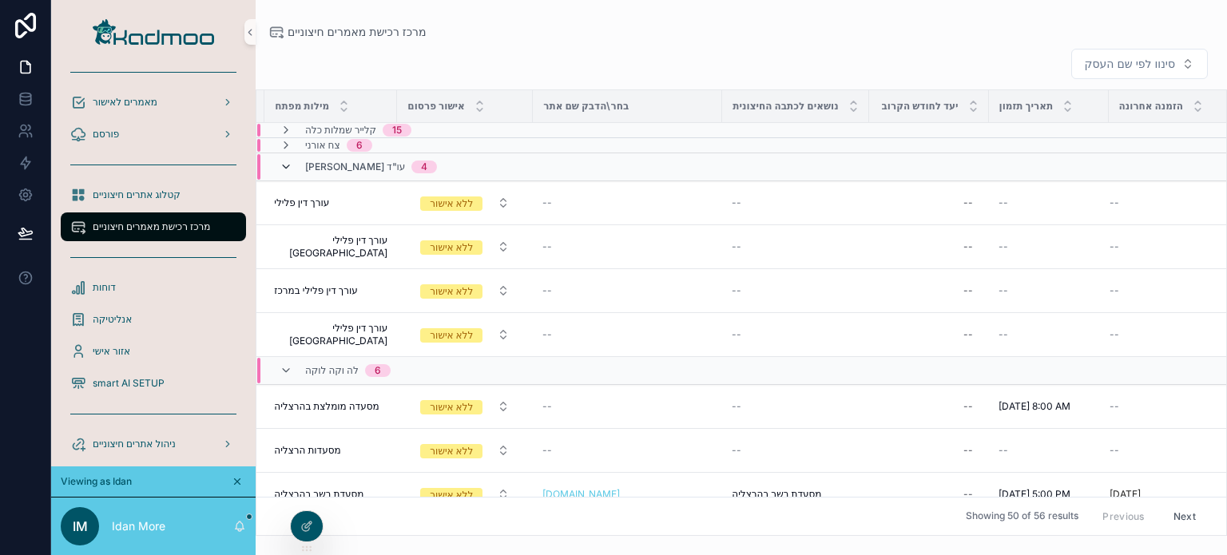
click at [281, 163] on icon "scrollable content" at bounding box center [286, 167] width 13 height 13
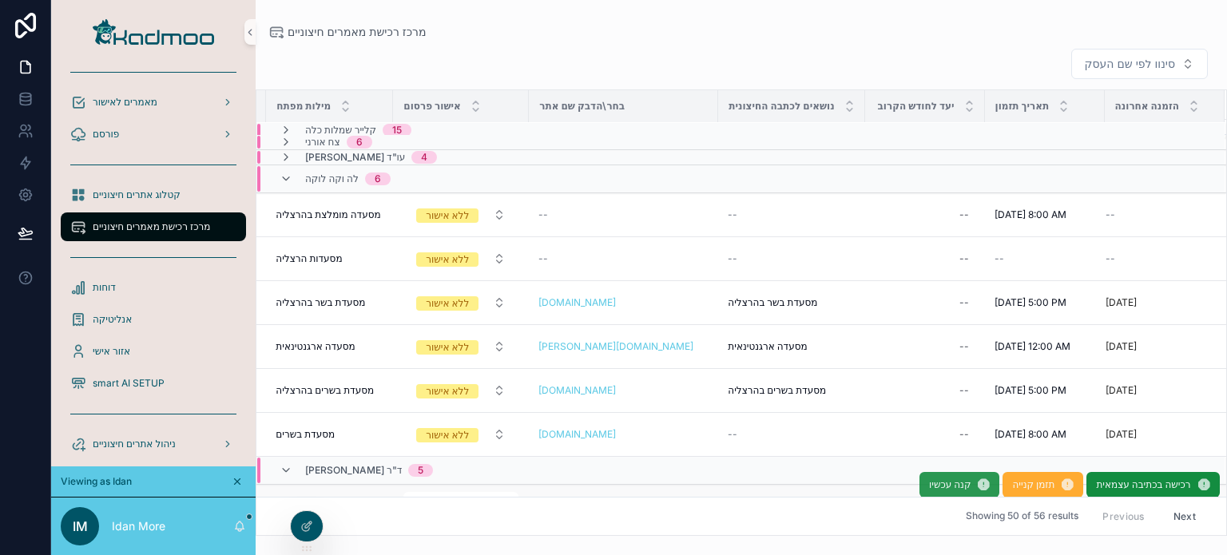
scroll to position [80, 119]
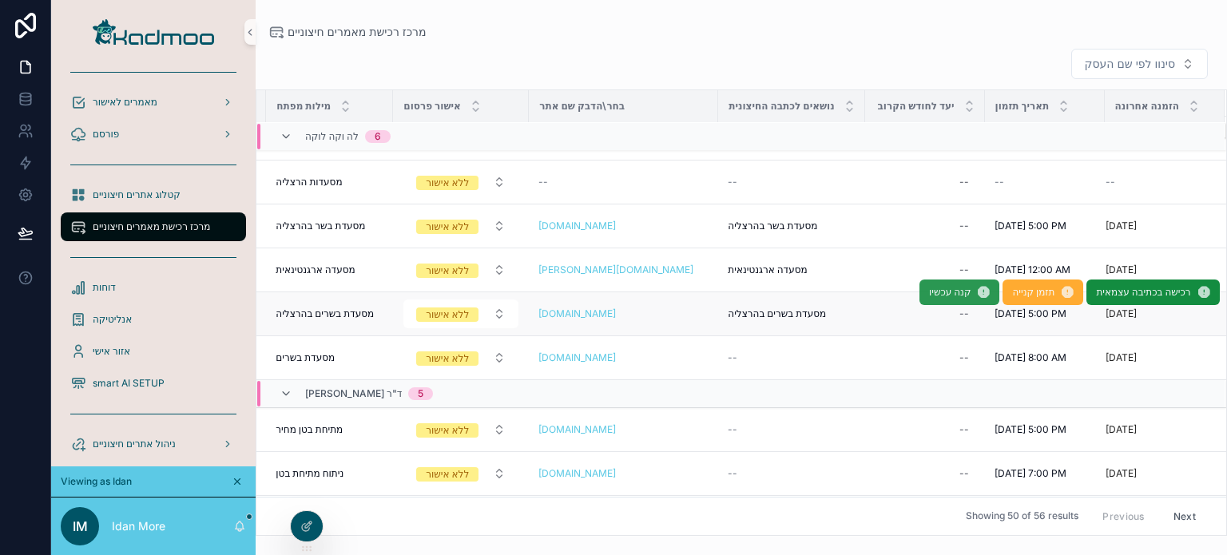
click at [945, 292] on span "קנה עכשיו" at bounding box center [950, 292] width 42 height 13
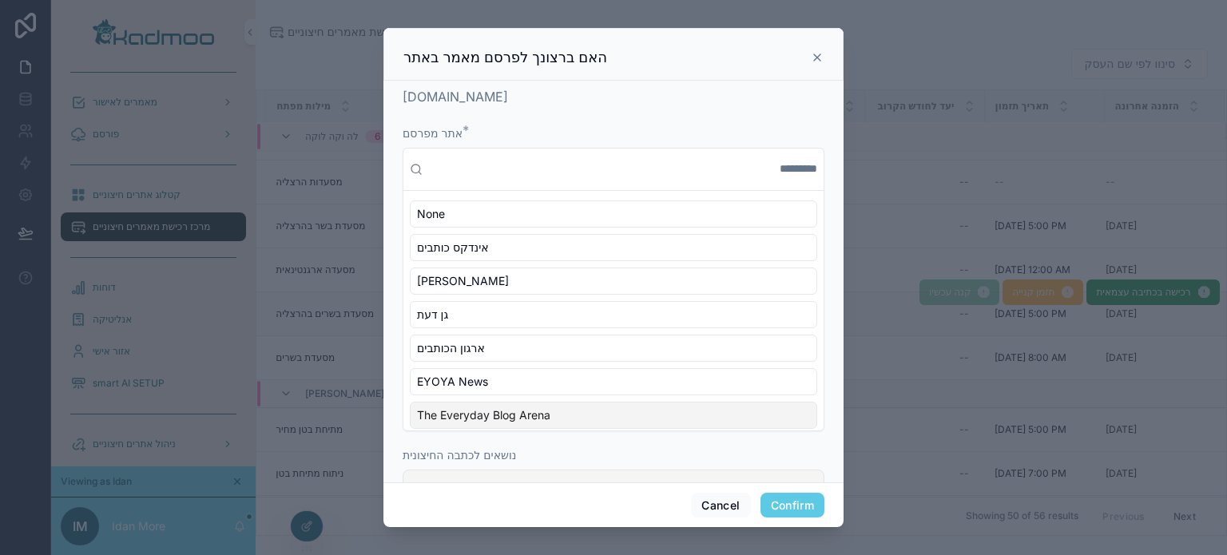
click at [785, 507] on button "Confirm" at bounding box center [793, 506] width 64 height 26
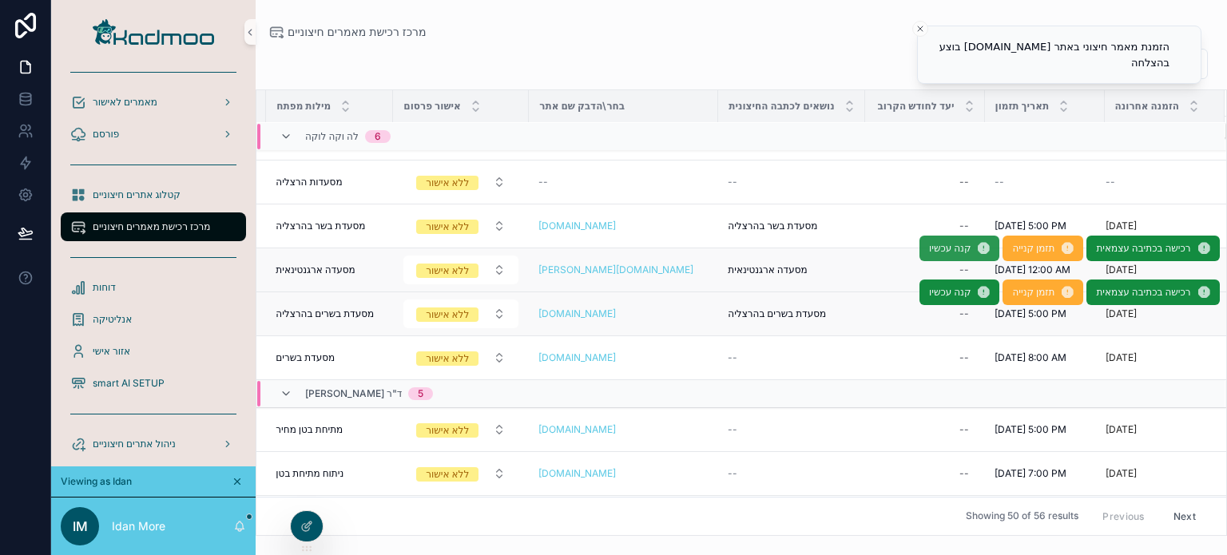
click at [929, 249] on span "קנה עכשיו" at bounding box center [950, 248] width 42 height 13
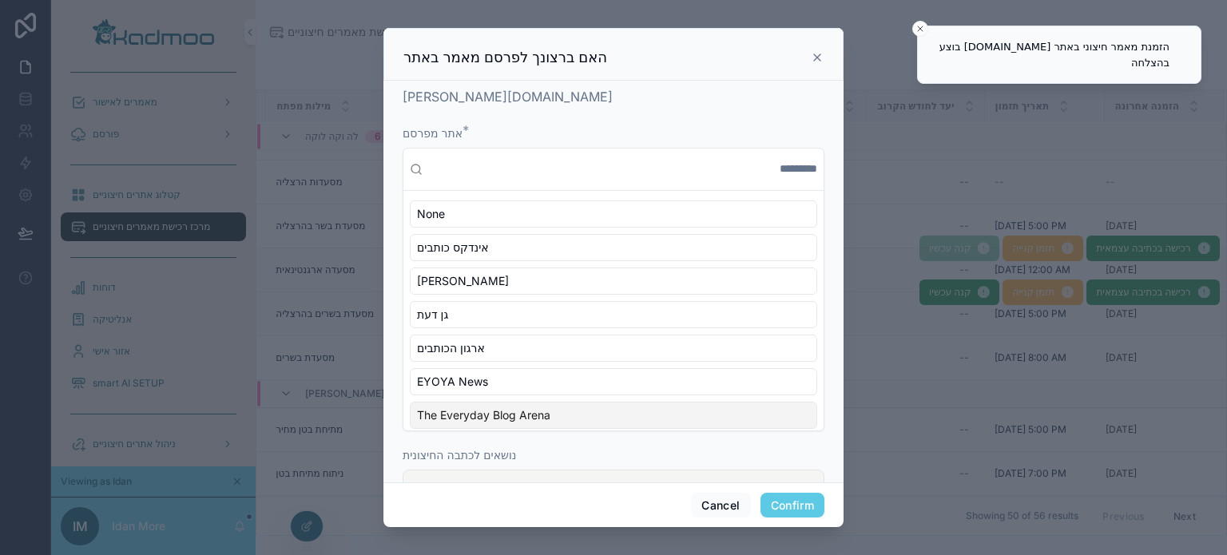
click at [806, 505] on button "Confirm" at bounding box center [793, 506] width 64 height 26
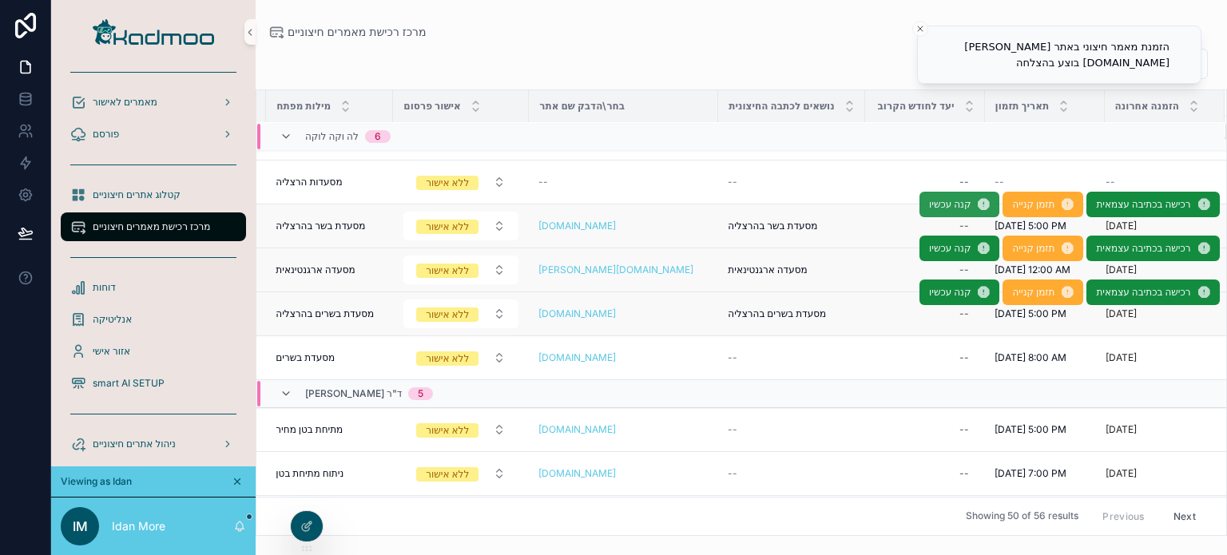
click at [929, 203] on span "קנה עכשיו" at bounding box center [950, 204] width 42 height 13
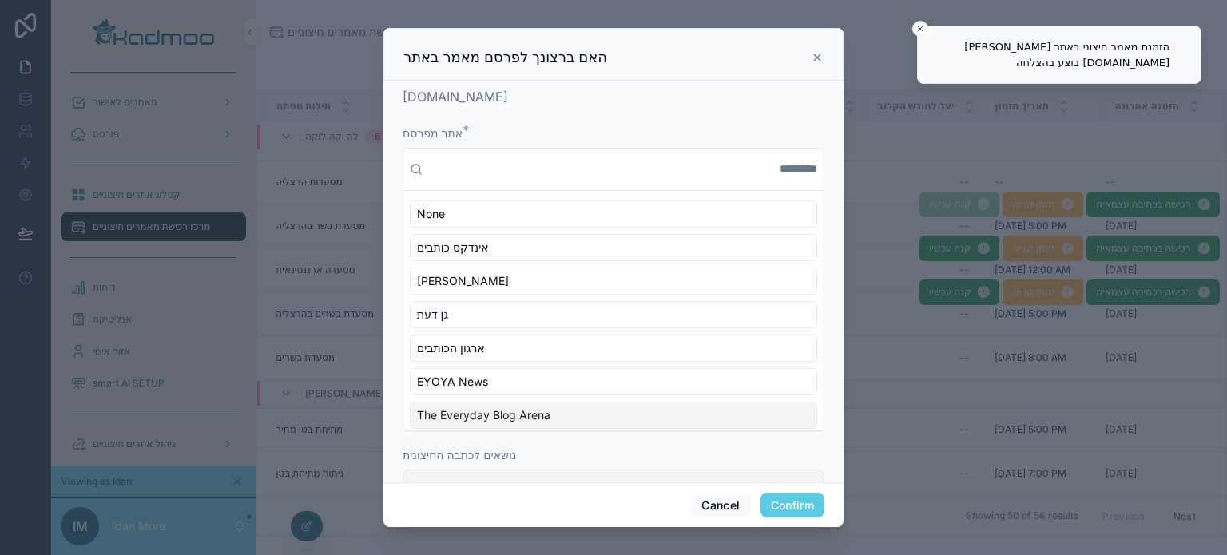
click at [791, 499] on button "Confirm" at bounding box center [793, 506] width 64 height 26
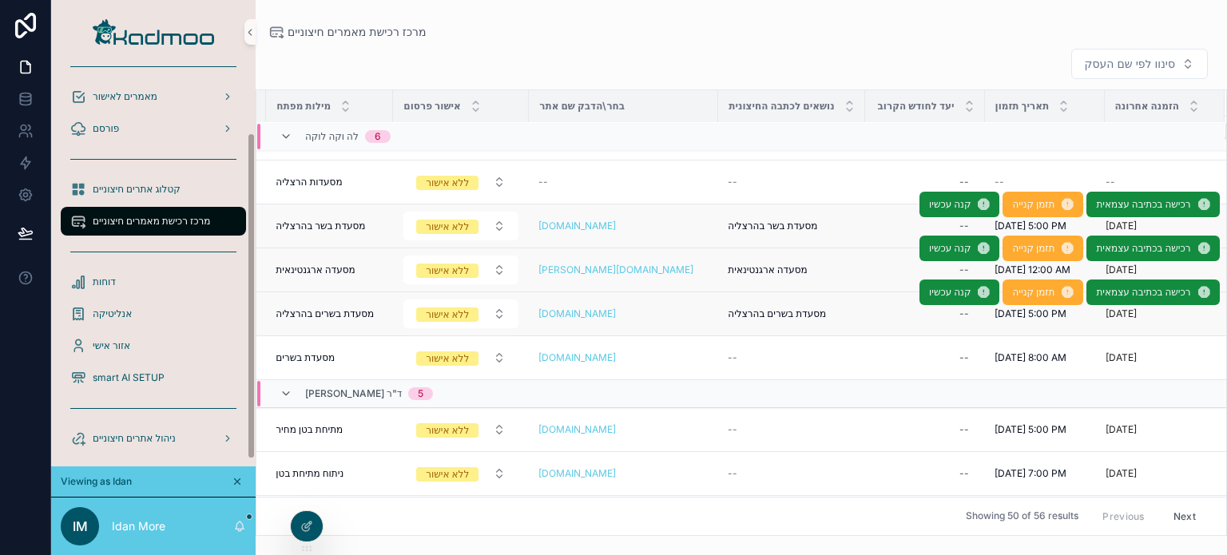
scroll to position [92, 0]
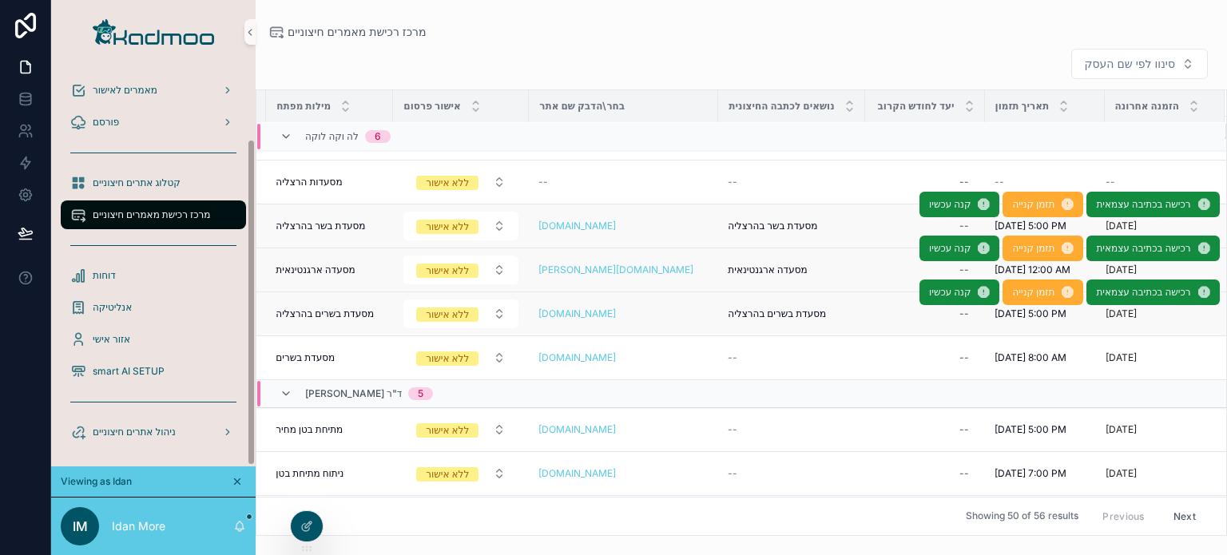
click at [121, 213] on span "מרכז רכישת מאמרים חיצוניים" at bounding box center [151, 215] width 117 height 13
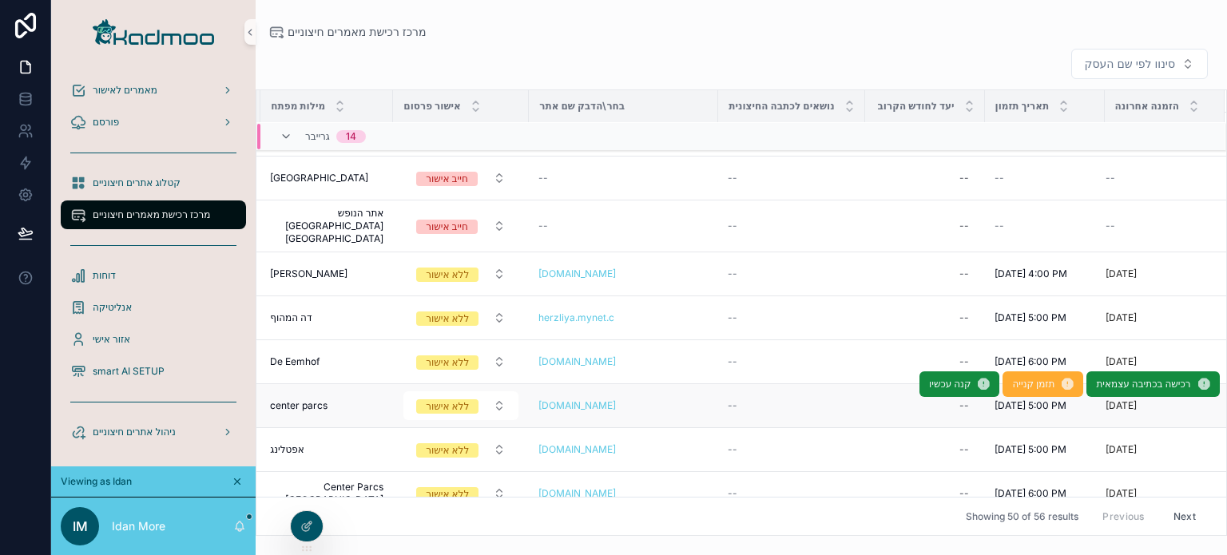
scroll to position [991, 122]
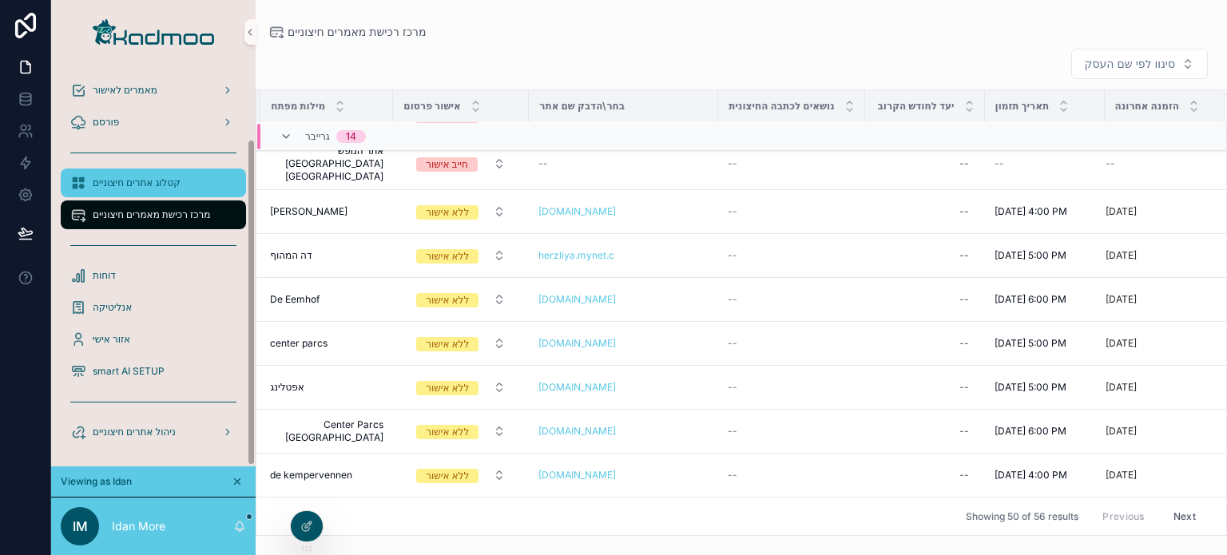
click at [117, 188] on span "קטלוג אתרים חיצוניים" at bounding box center [137, 183] width 88 height 13
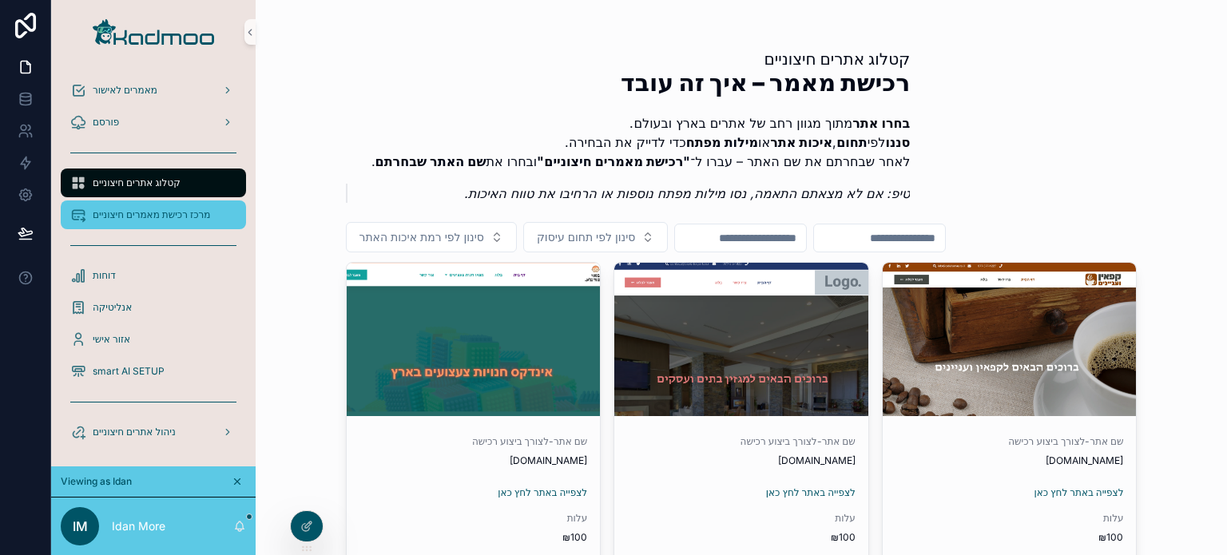
click at [128, 215] on span "מרכז רכישת מאמרים חיצוניים" at bounding box center [151, 215] width 117 height 13
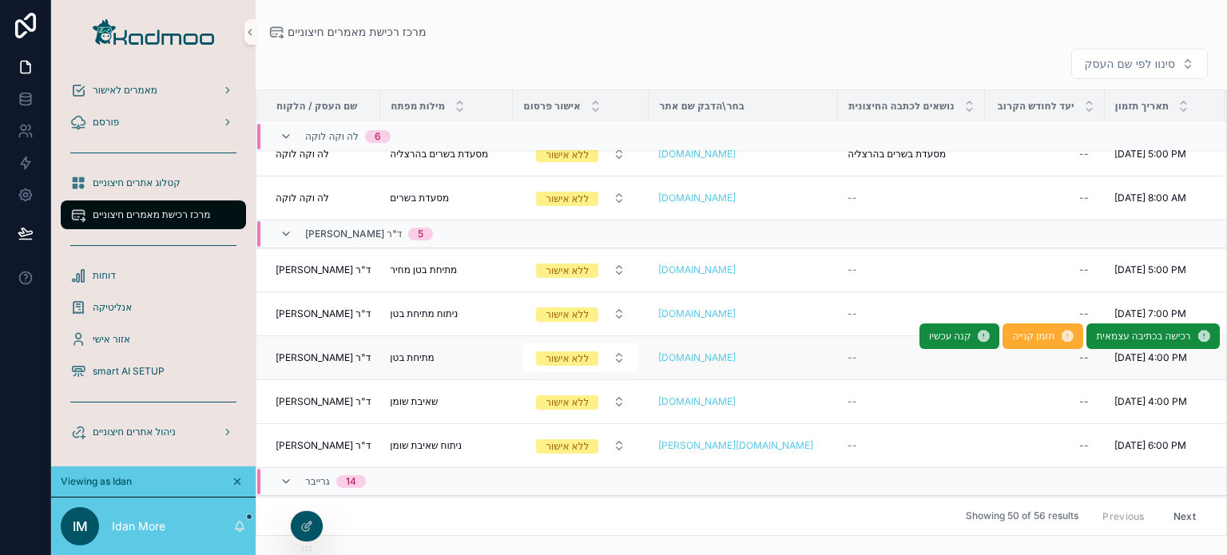
scroll to position [80, 0]
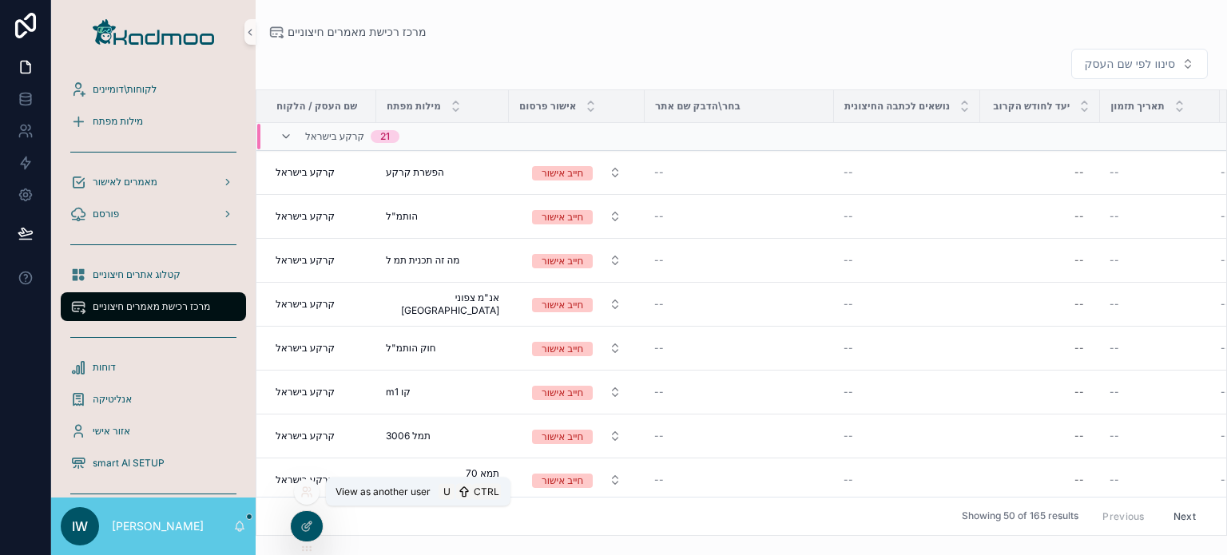
click at [305, 494] on icon at bounding box center [305, 495] width 6 height 3
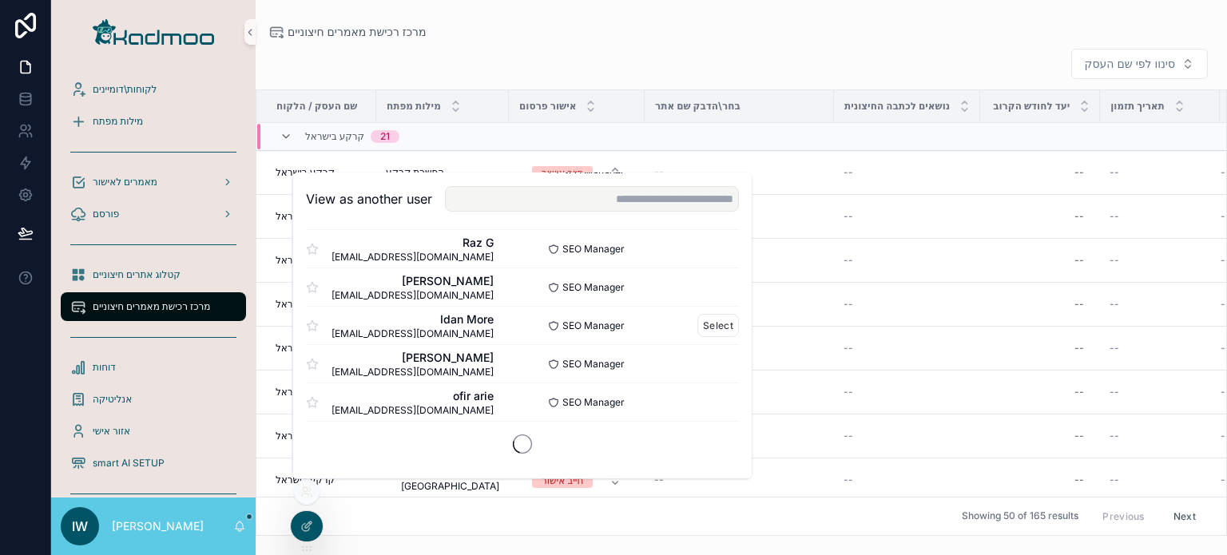
scroll to position [960, 0]
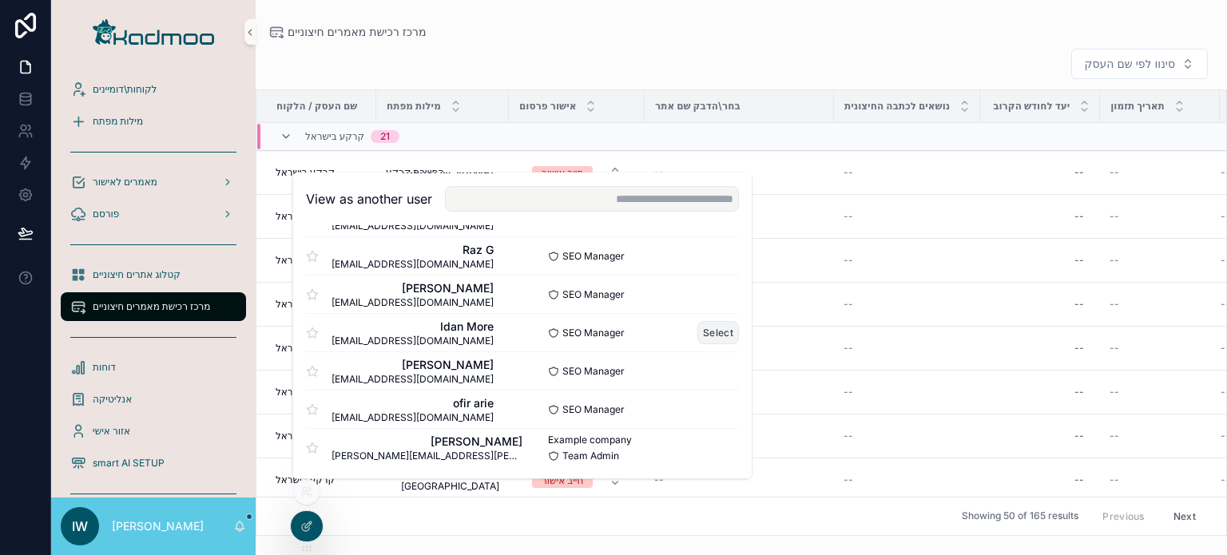
click at [697, 334] on button "Select" at bounding box center [718, 332] width 42 height 23
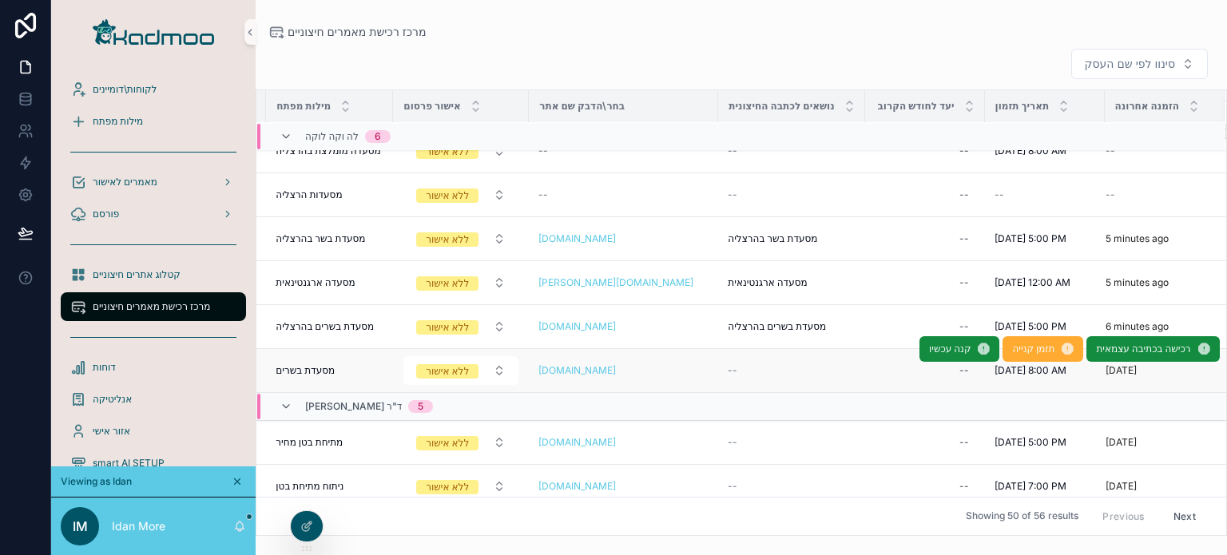
scroll to position [0, 122]
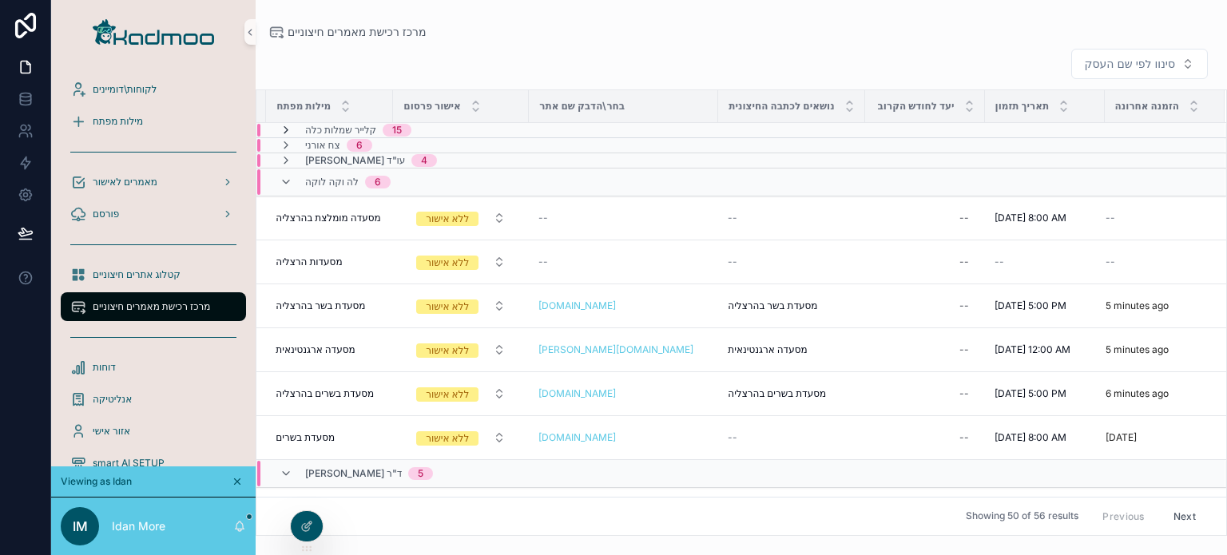
click at [285, 134] on icon "scrollable content" at bounding box center [286, 130] width 13 height 13
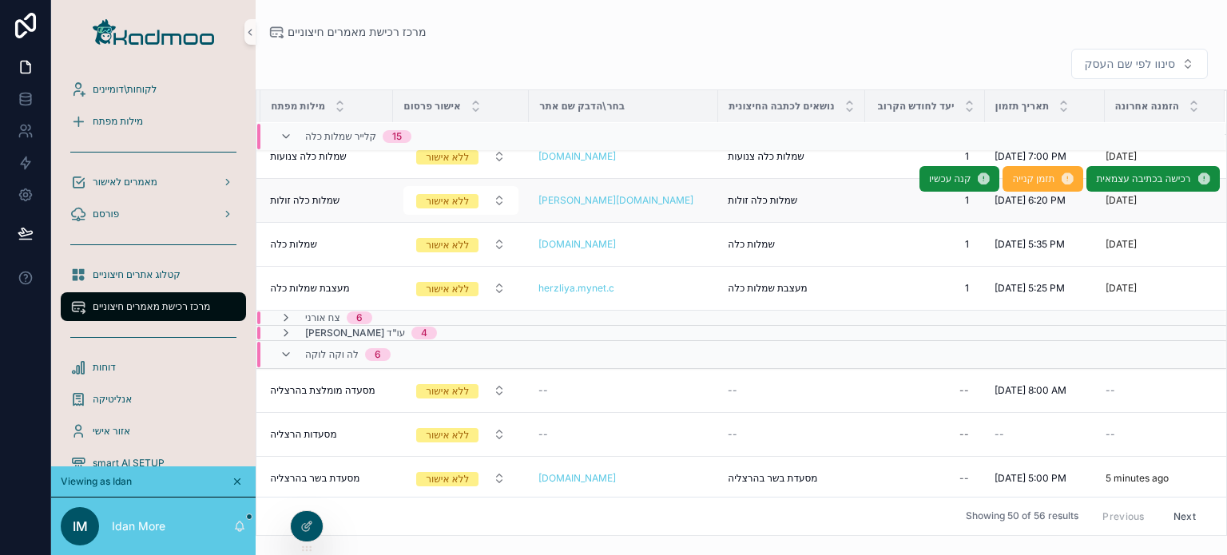
scroll to position [399, 122]
